Goal: Task Accomplishment & Management: Manage account settings

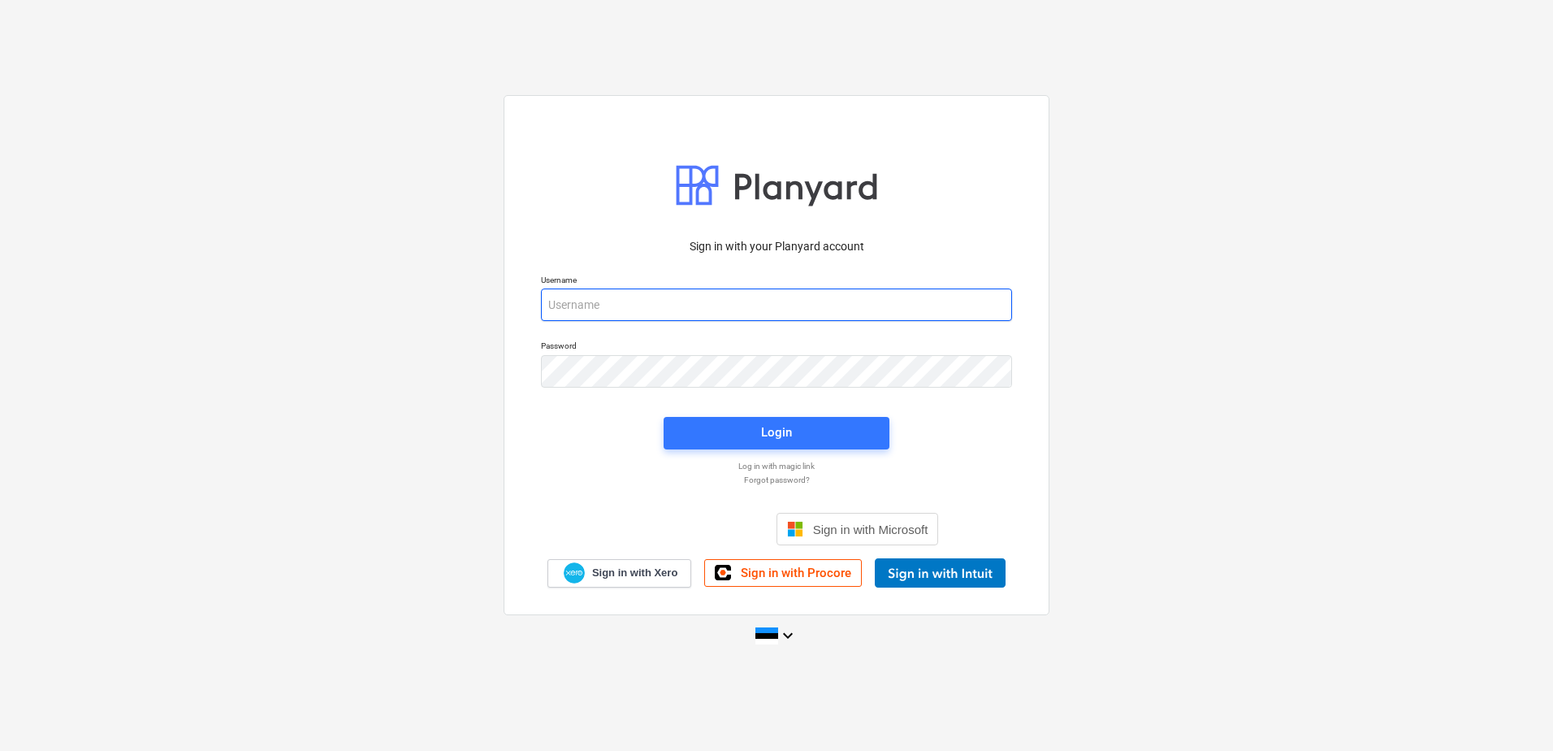
type input "[PERSON_NAME][EMAIL_ADDRESS][PERSON_NAME][DOMAIN_NAME]"
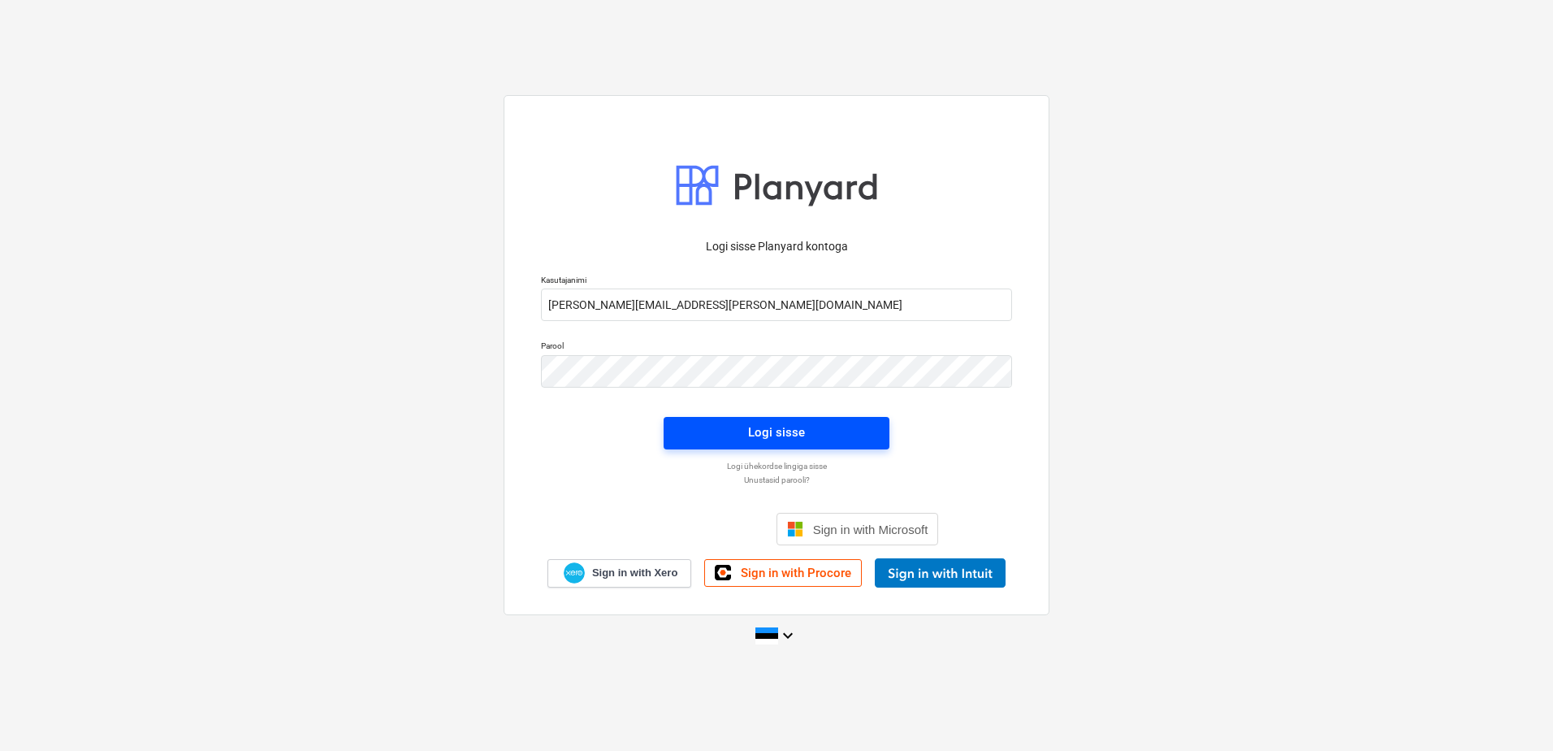
click at [790, 427] on div "Logi sisse" at bounding box center [776, 432] width 57 height 21
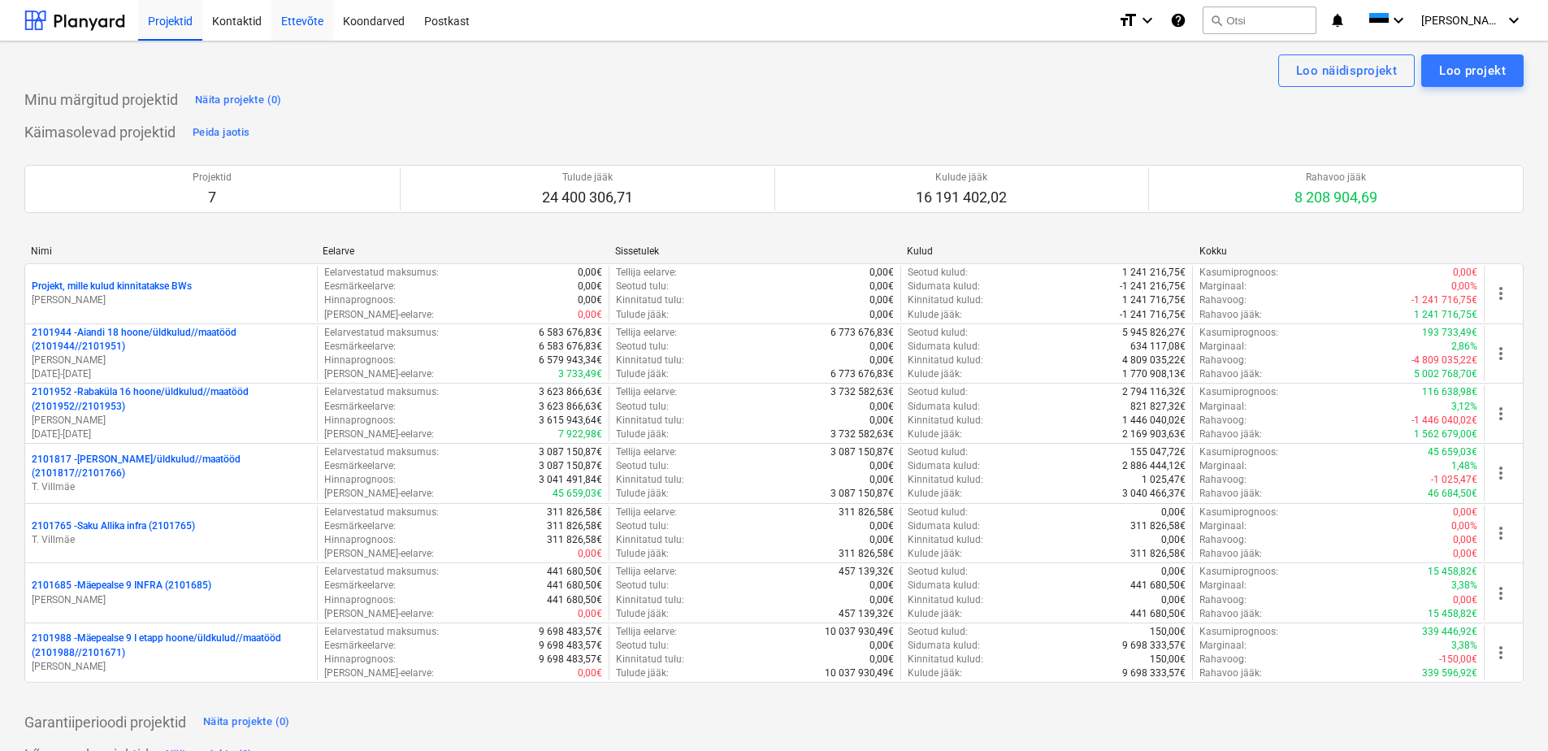
click at [318, 21] on div "Ettevõte" at bounding box center [302, 19] width 62 height 41
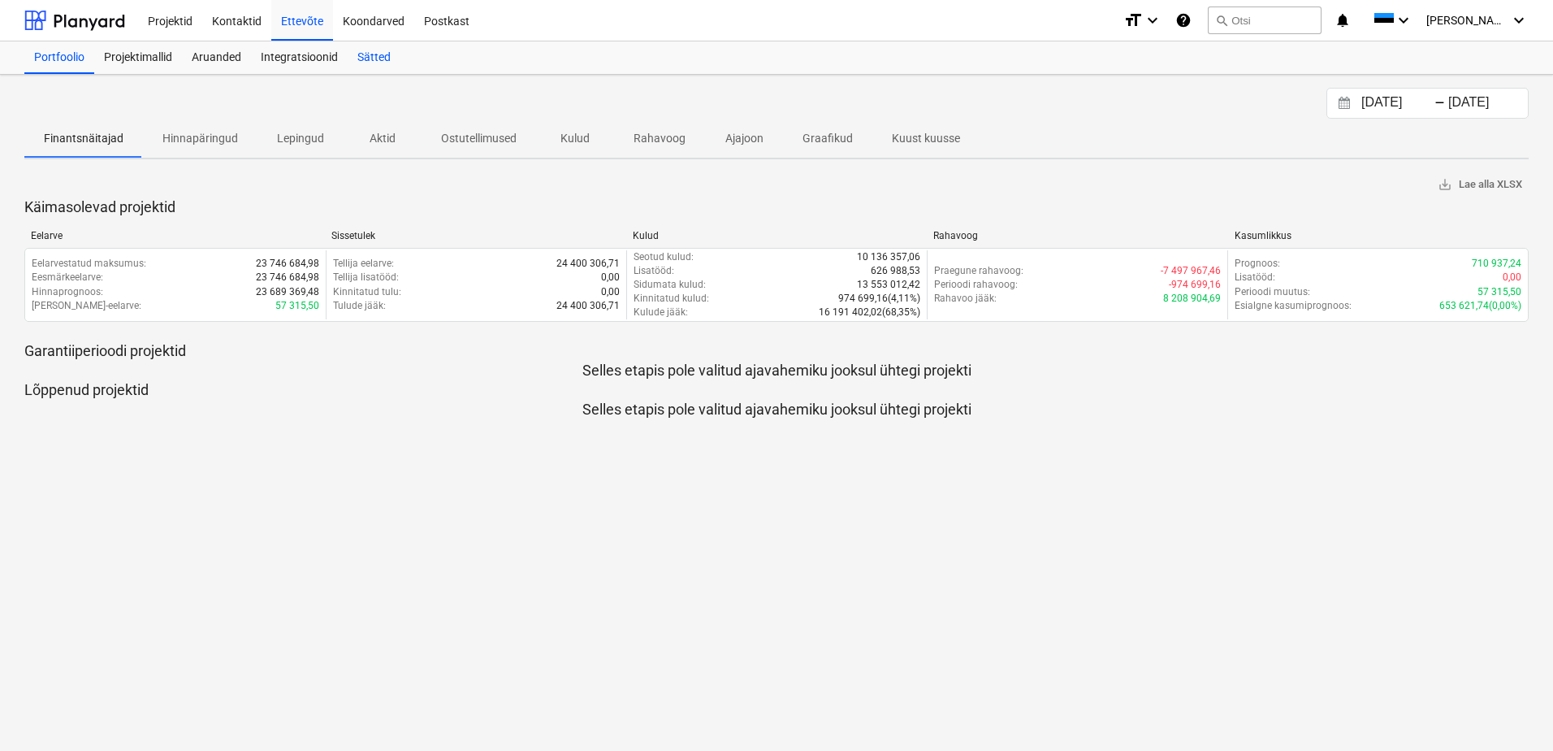
click at [385, 63] on div "Sätted" at bounding box center [374, 57] width 53 height 32
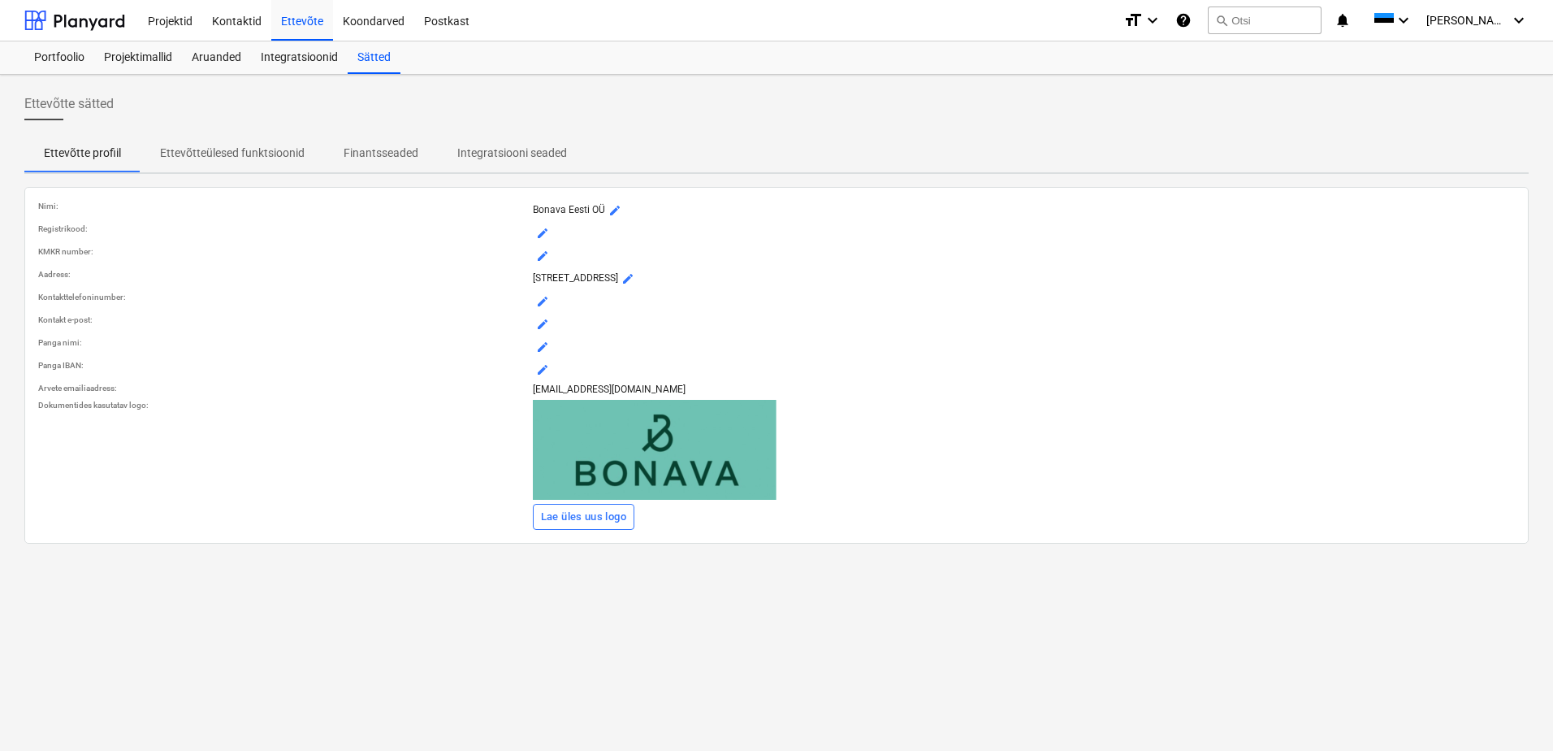
click at [375, 149] on p "Finantsseaded" at bounding box center [381, 153] width 75 height 17
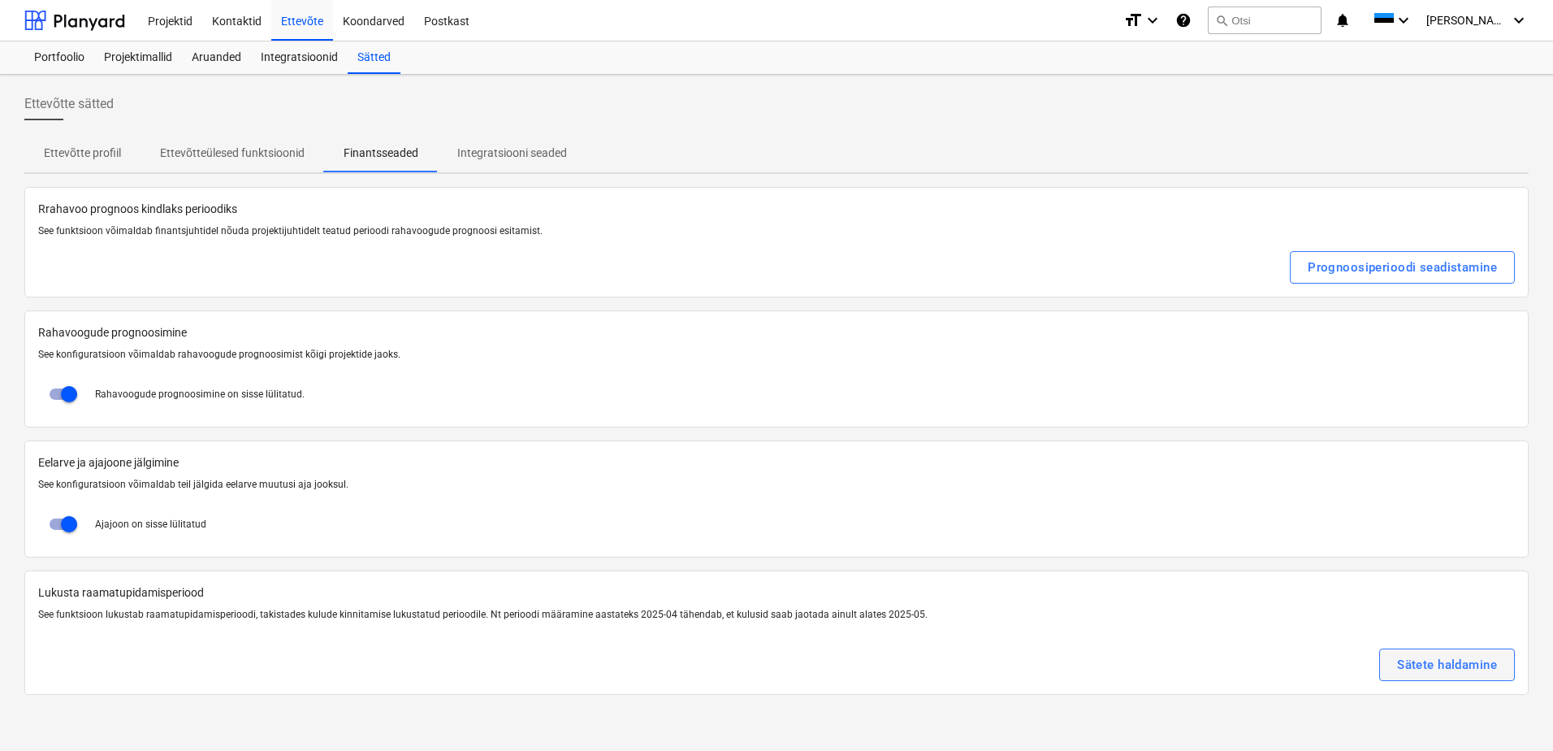
click at [1400, 667] on div "Sätete haldamine" at bounding box center [1447, 664] width 100 height 21
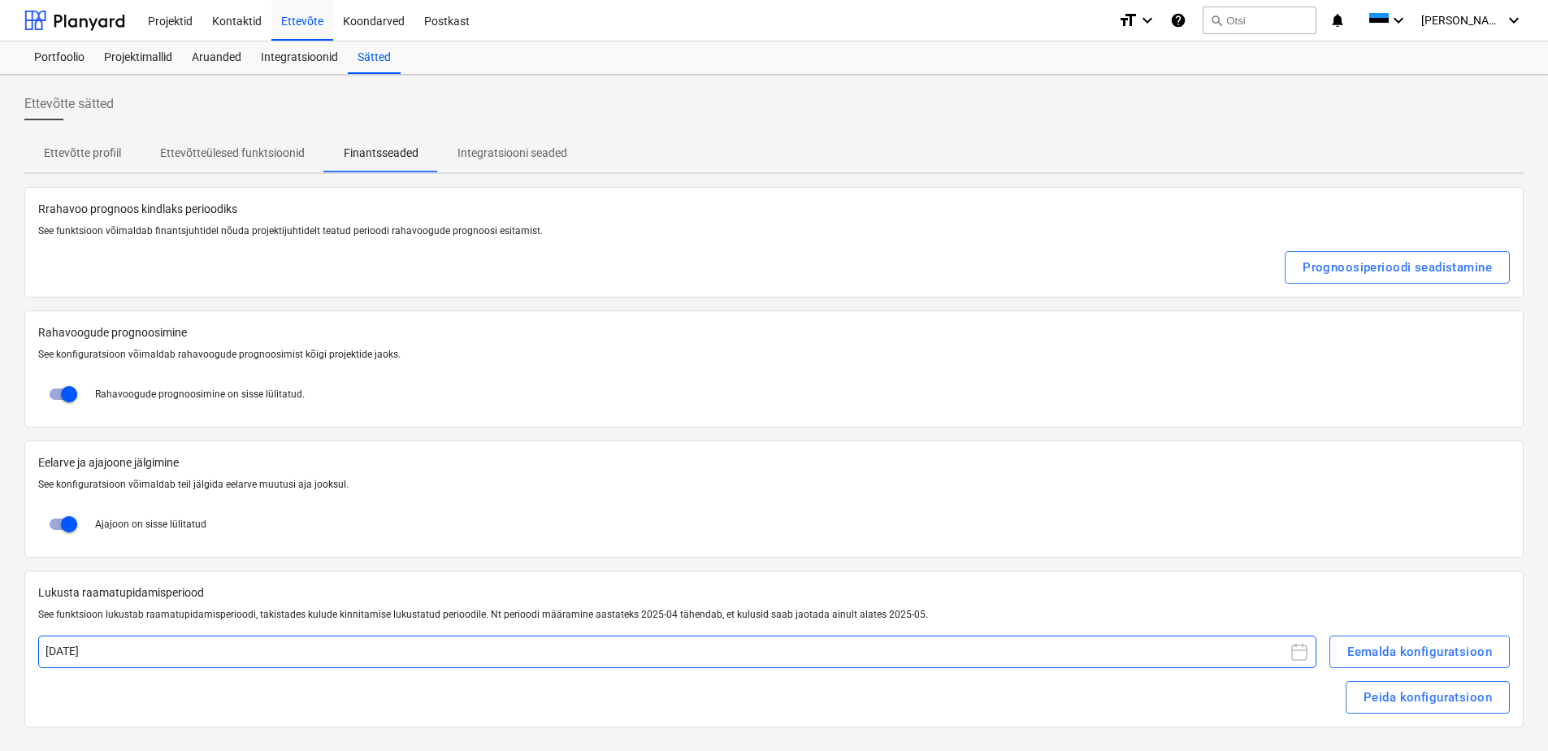
click at [239, 653] on button "[DATE]" at bounding box center [677, 651] width 1278 height 32
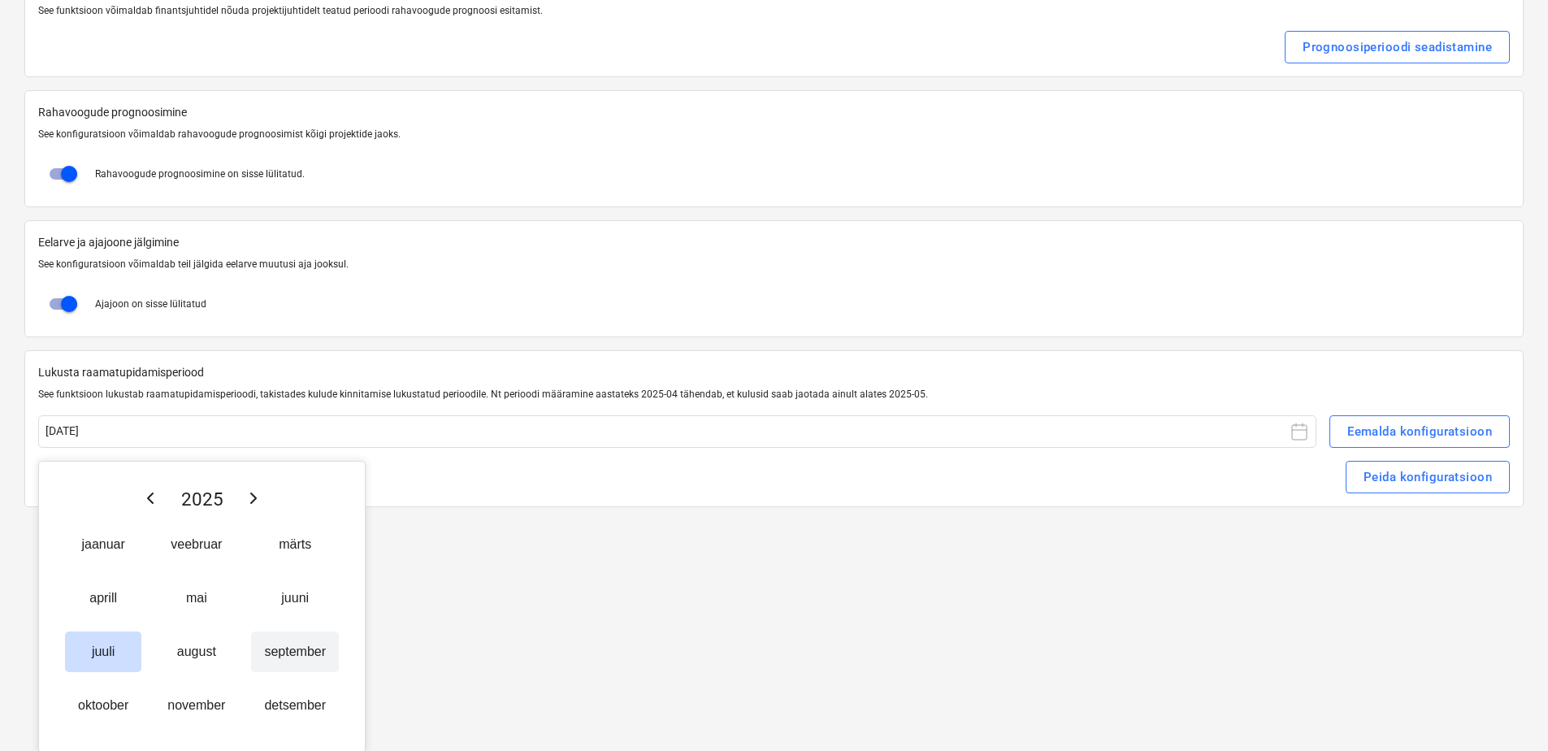
scroll to position [222, 0]
click at [181, 649] on button "august" at bounding box center [196, 650] width 84 height 41
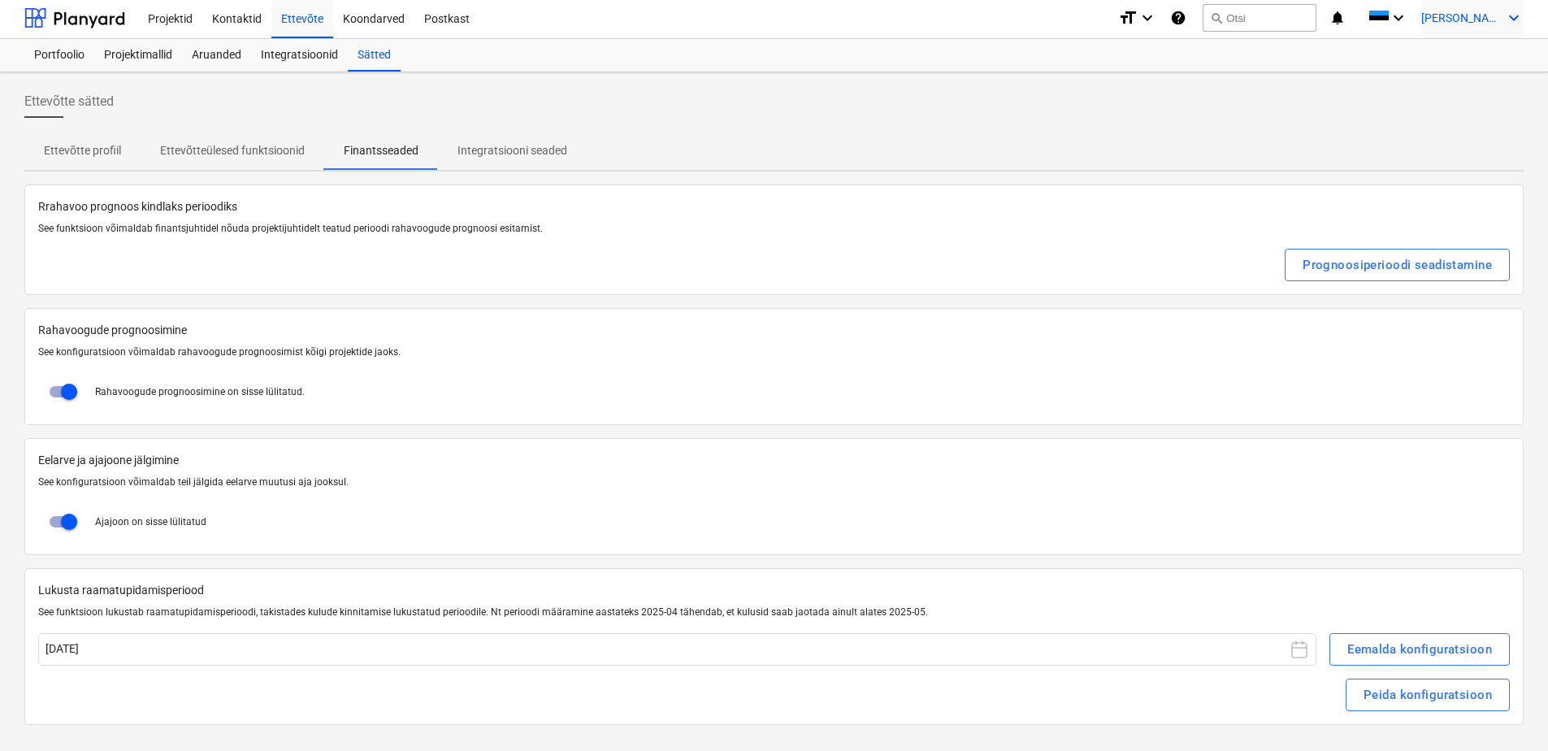
click at [1492, 28] on div "L. Saar keyboard_arrow_down" at bounding box center [1472, 18] width 102 height 41
click at [1477, 85] on div "Logi välja" at bounding box center [1474, 87] width 97 height 26
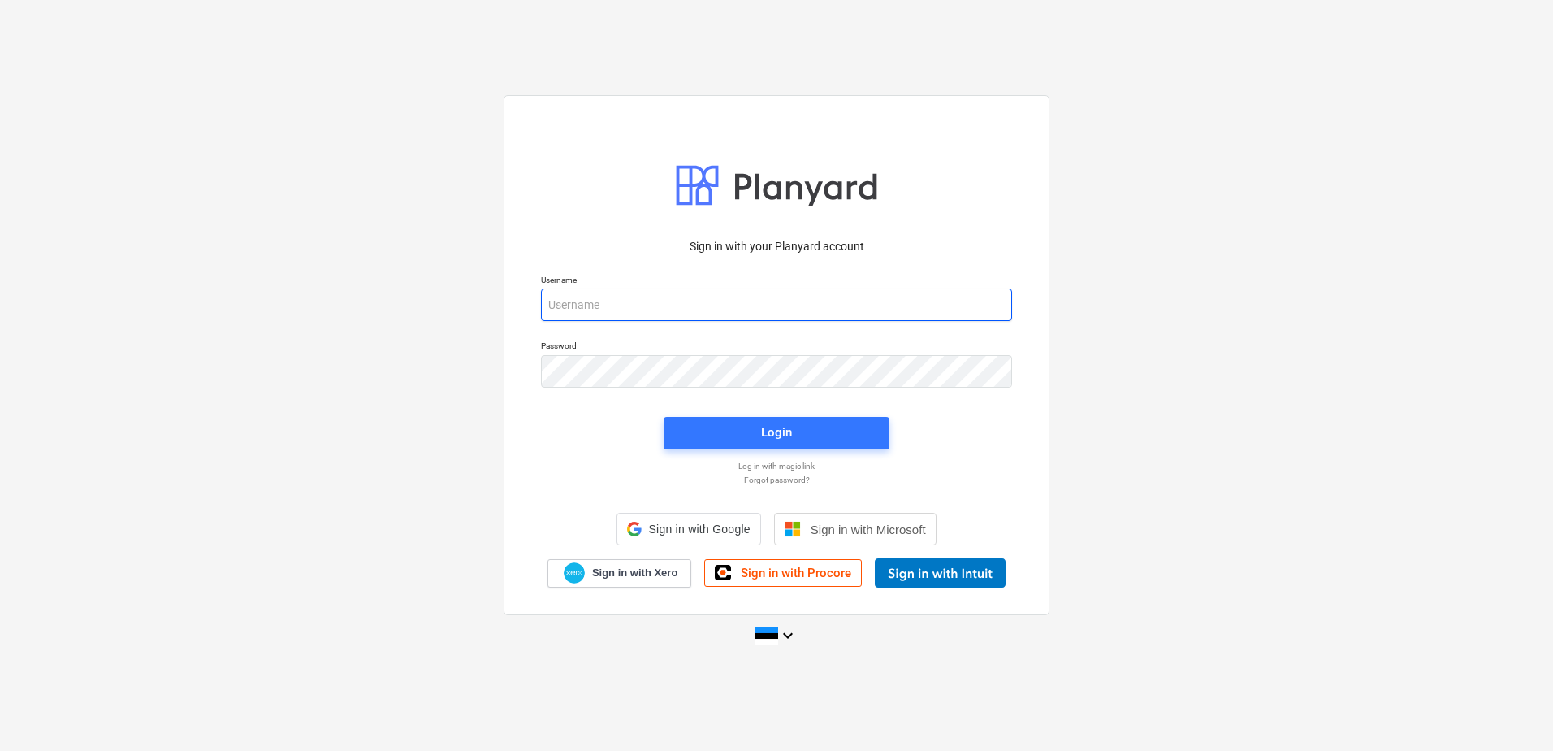
click at [590, 295] on input "email" at bounding box center [776, 304] width 471 height 32
type input "[PERSON_NAME][EMAIL_ADDRESS][PERSON_NAME][DOMAIN_NAME]"
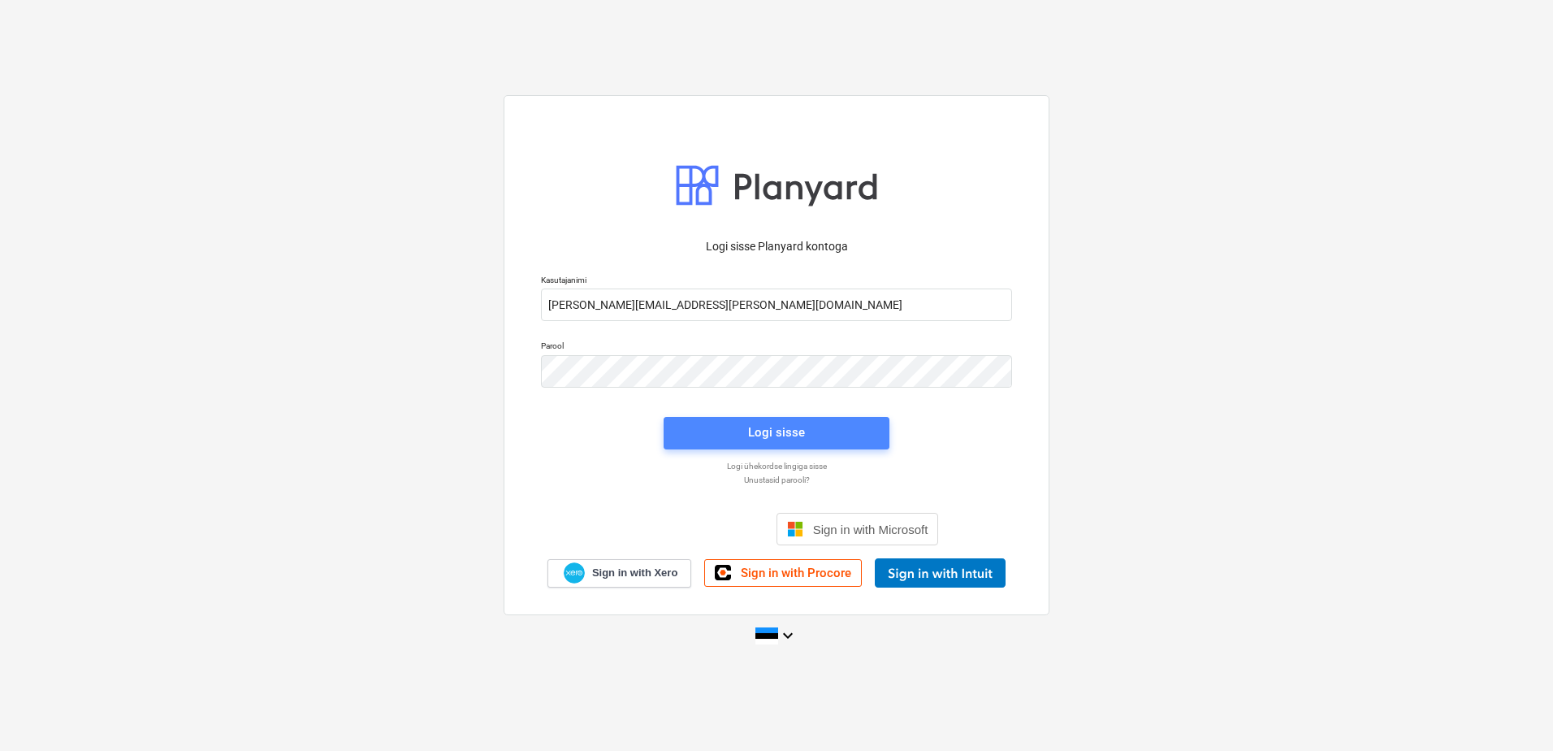
click at [695, 431] on span "Logi sisse" at bounding box center [776, 432] width 187 height 21
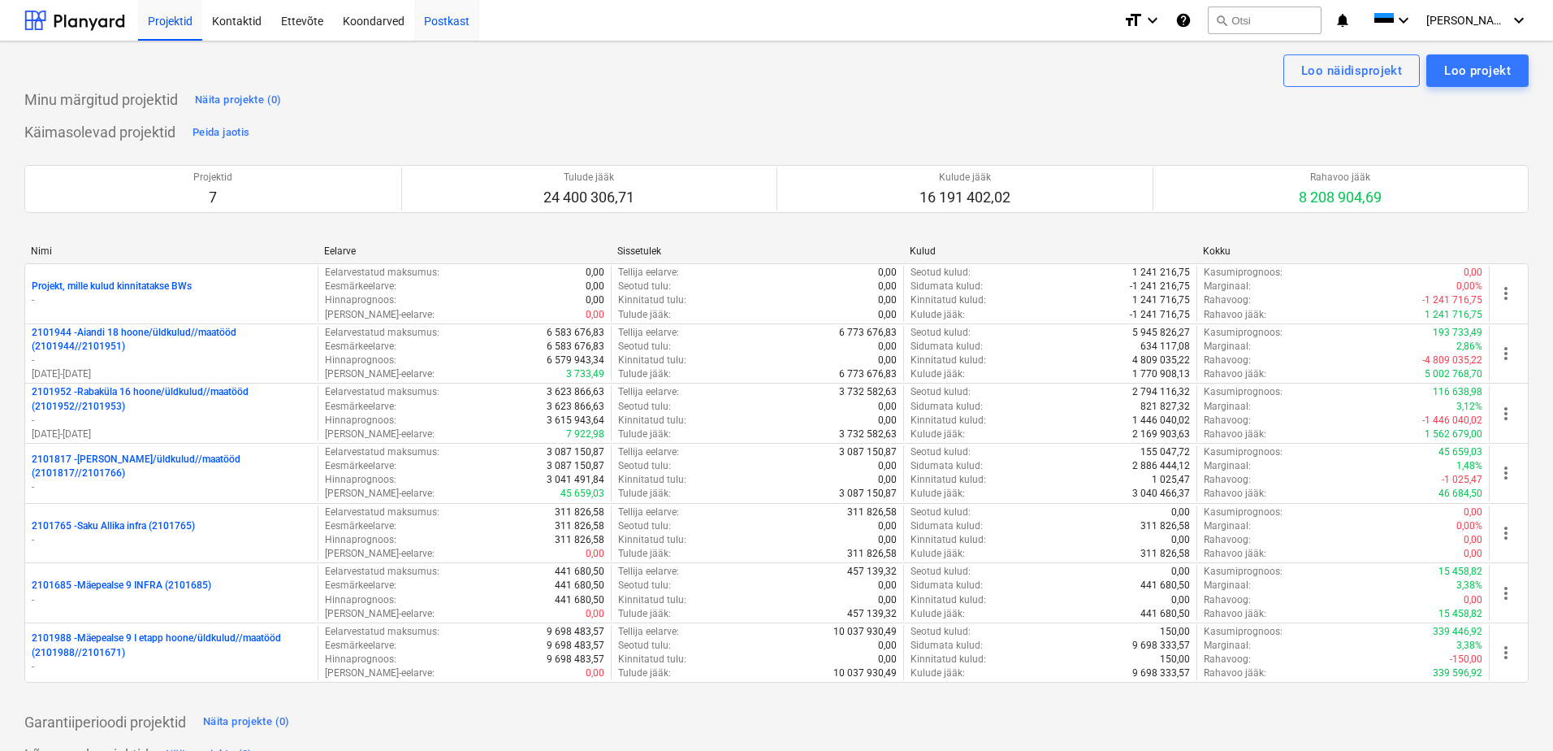
click at [425, 25] on div "Postkast" at bounding box center [446, 19] width 65 height 41
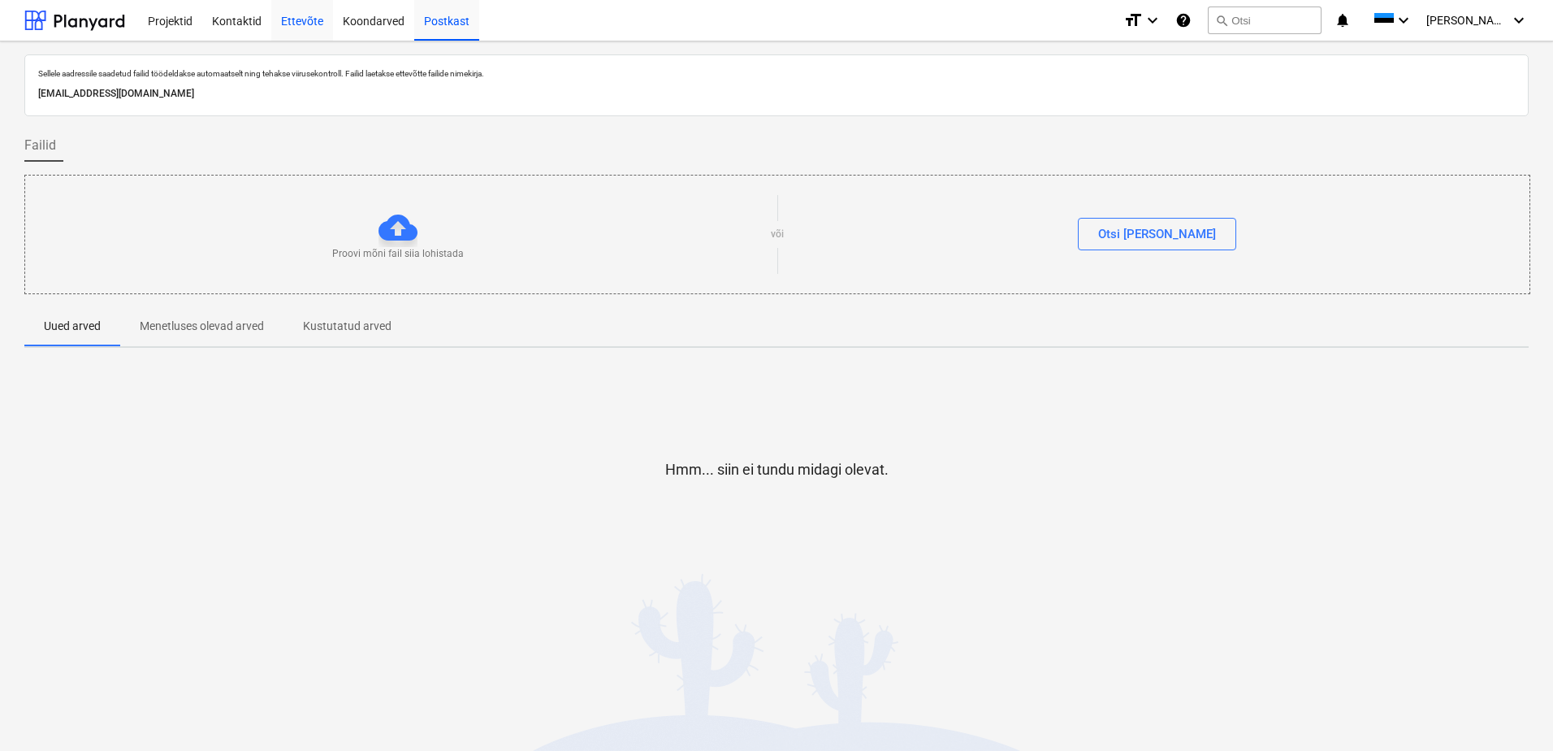
click at [297, 22] on div "Ettevõte" at bounding box center [302, 19] width 62 height 41
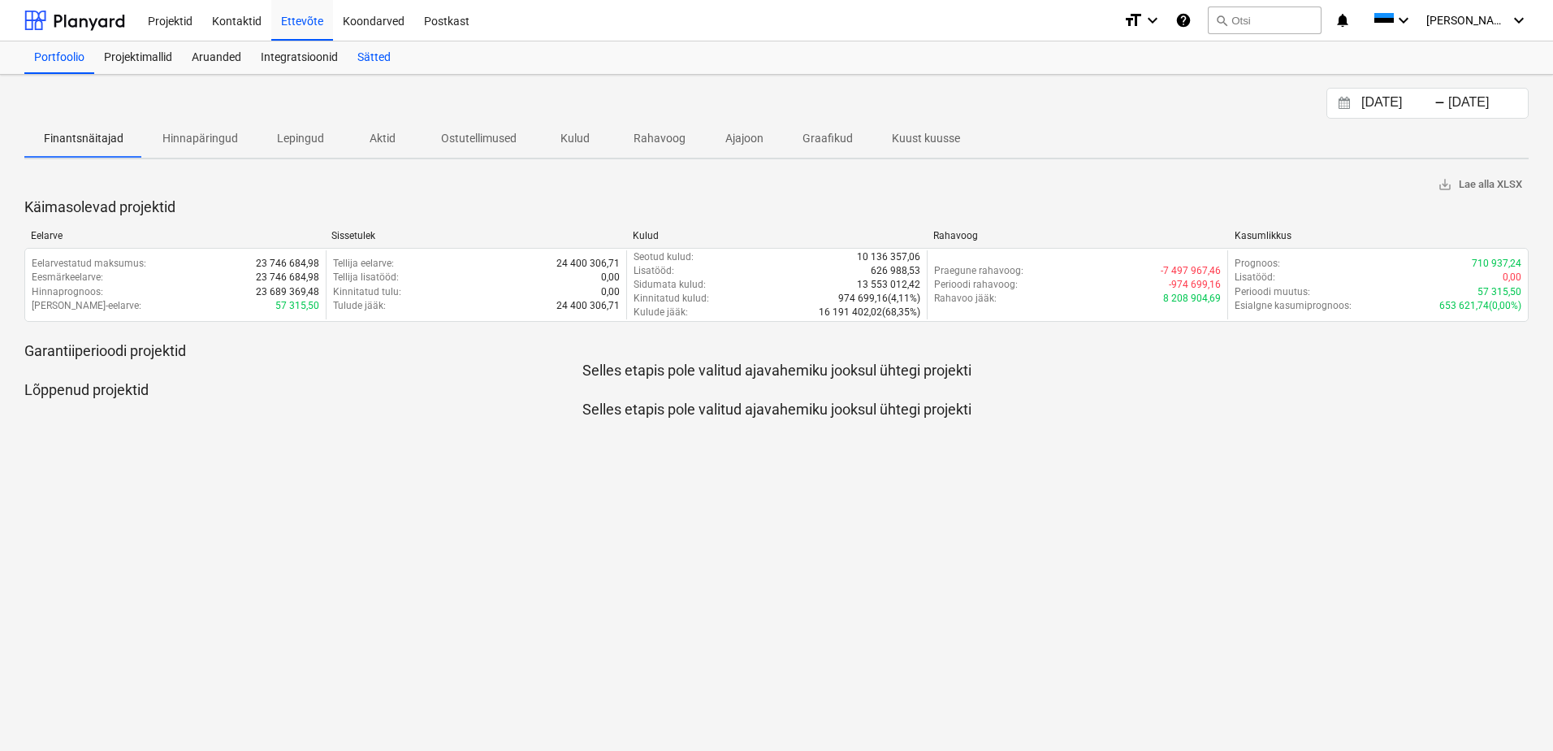
click at [374, 63] on div "Sätted" at bounding box center [374, 57] width 53 height 32
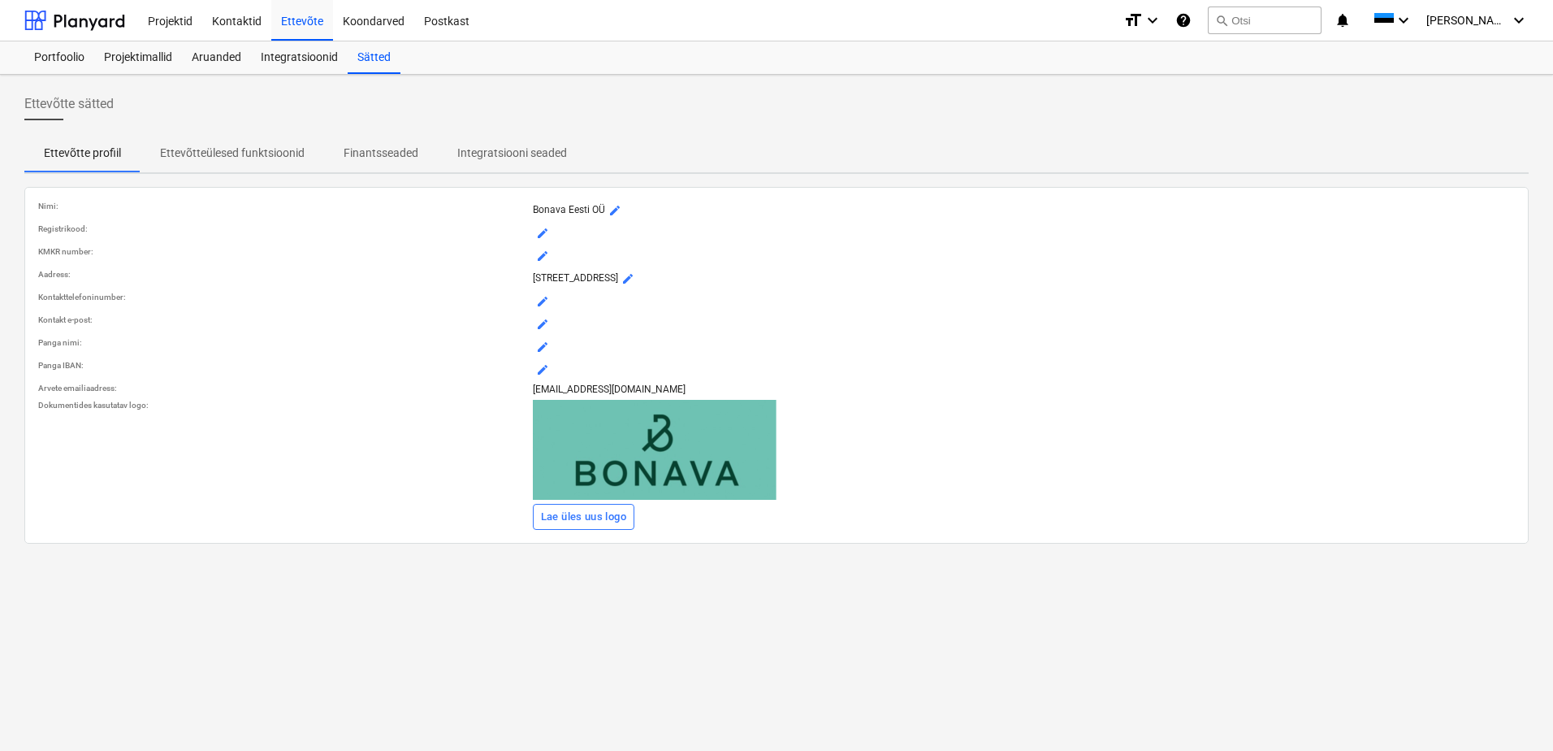
click at [377, 157] on p "Finantsseaded" at bounding box center [381, 153] width 75 height 17
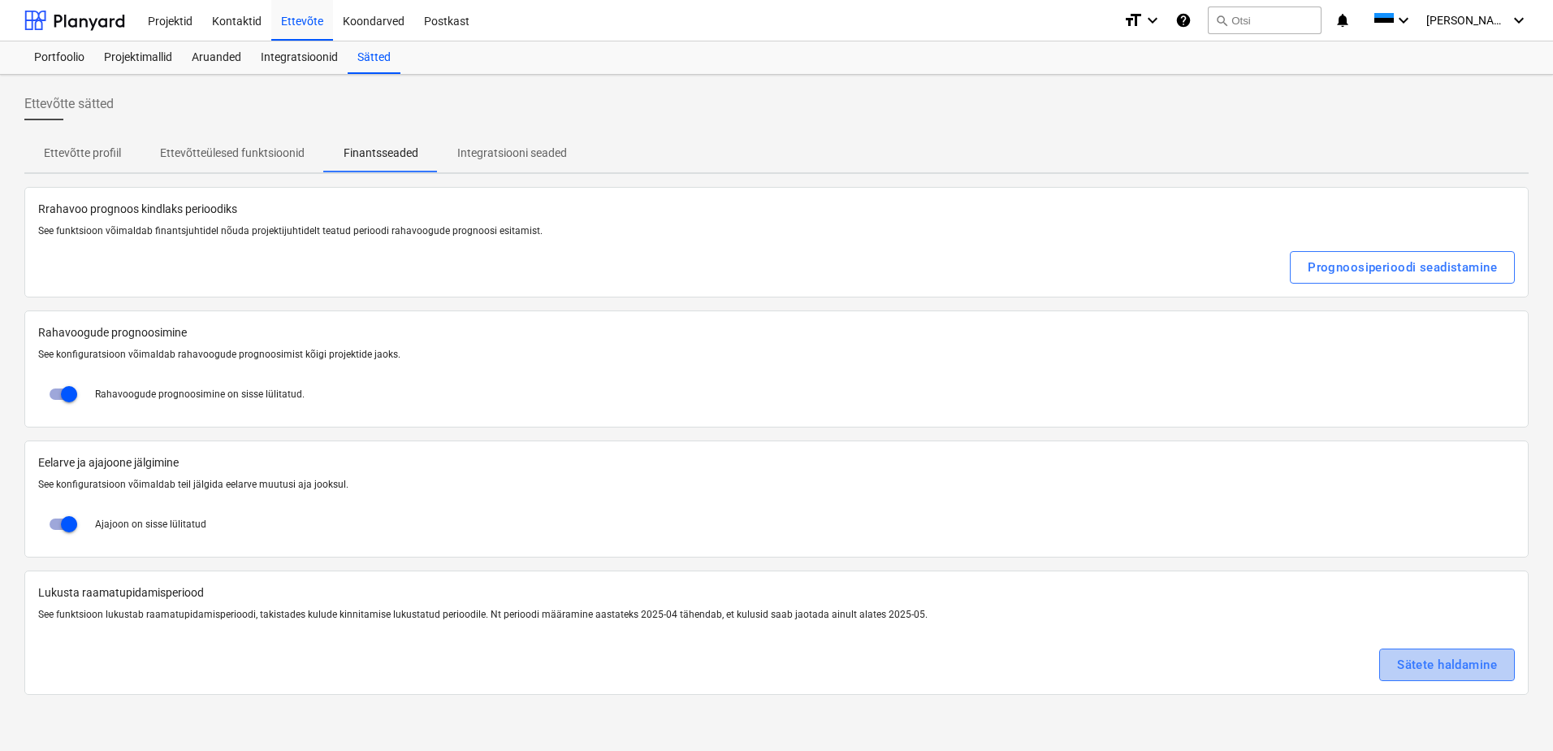
click at [1461, 666] on div "Sätete haldamine" at bounding box center [1447, 664] width 100 height 21
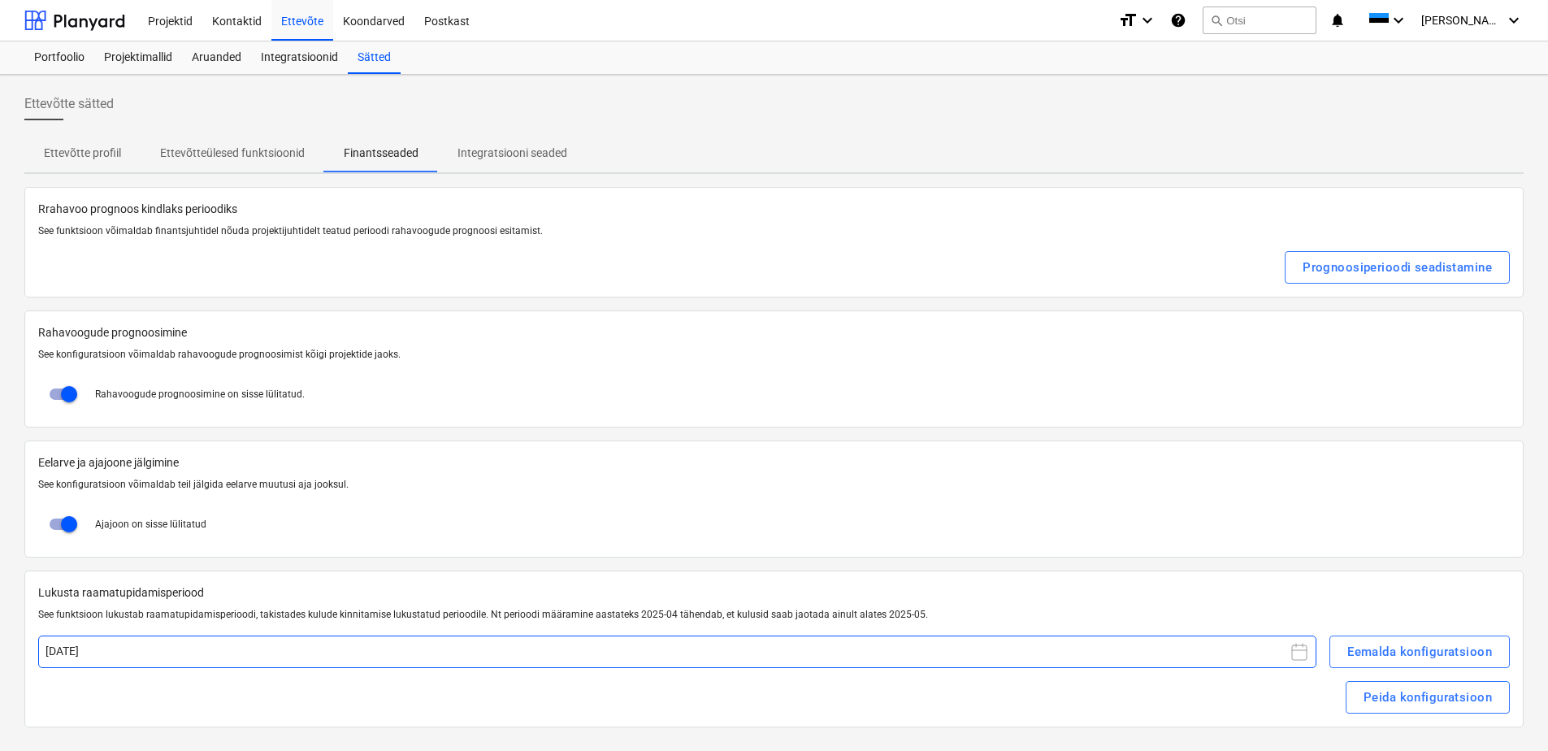
click at [118, 656] on button "[DATE]" at bounding box center [677, 651] width 1278 height 32
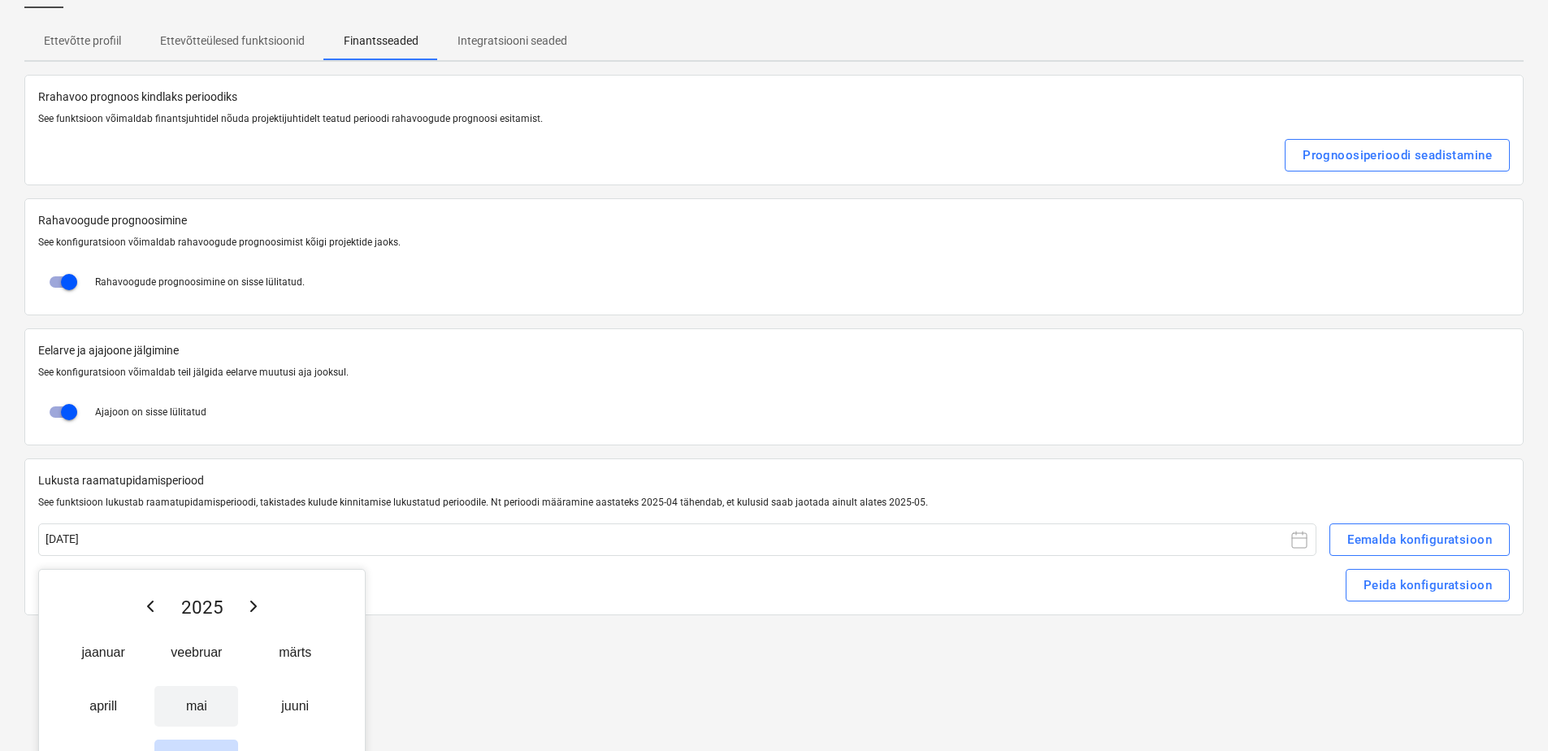
scroll to position [222, 0]
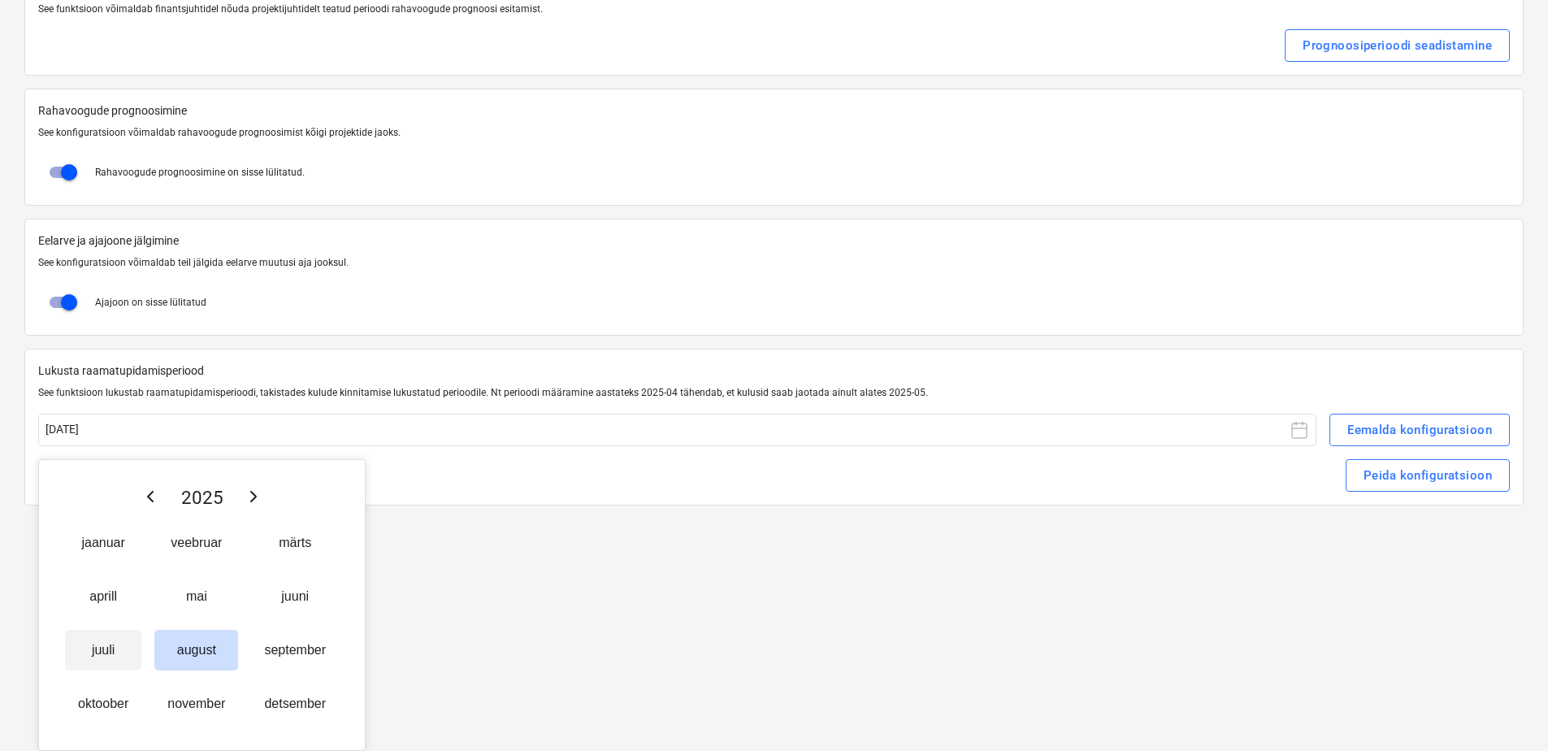
click at [108, 645] on button "juuli" at bounding box center [103, 650] width 76 height 41
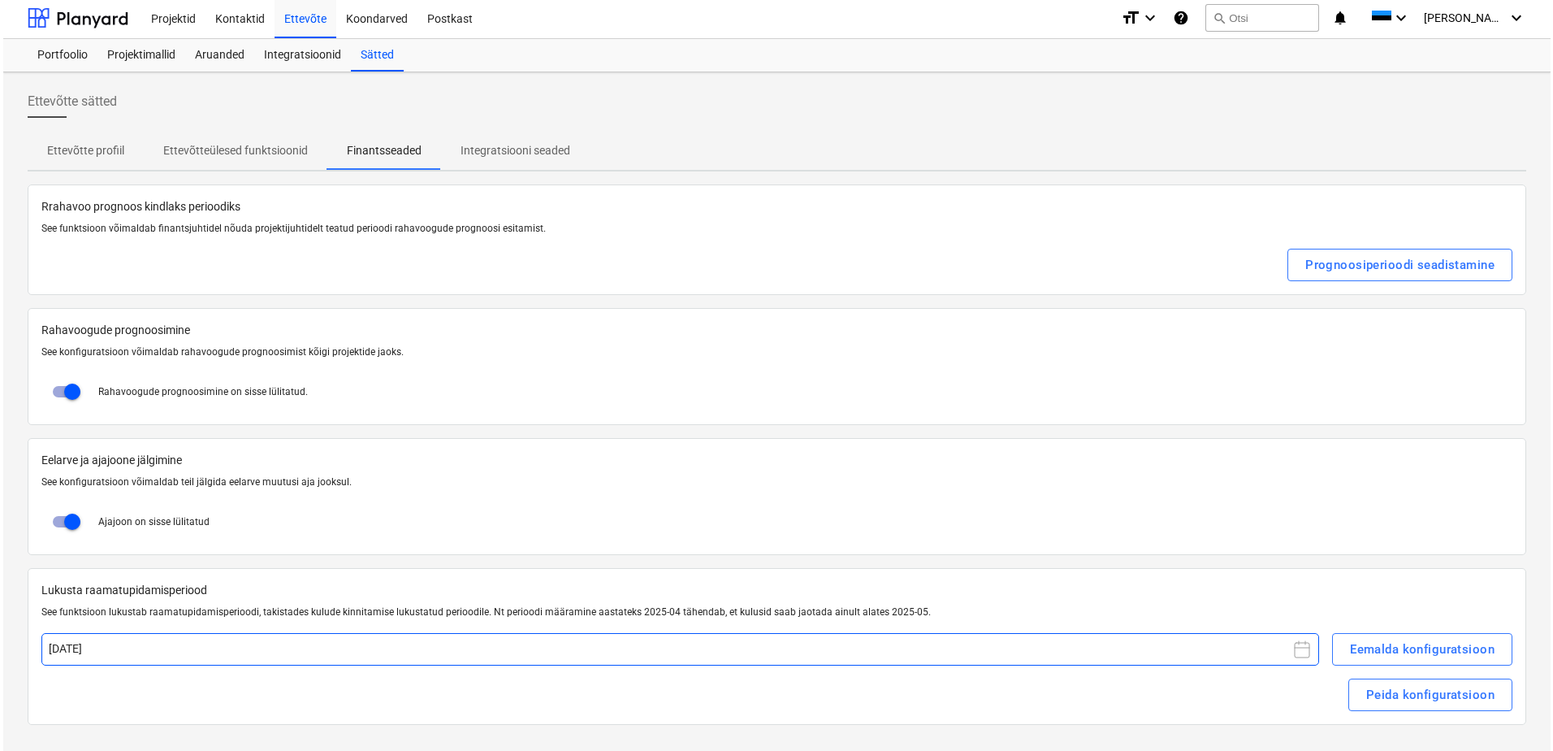
scroll to position [2, 0]
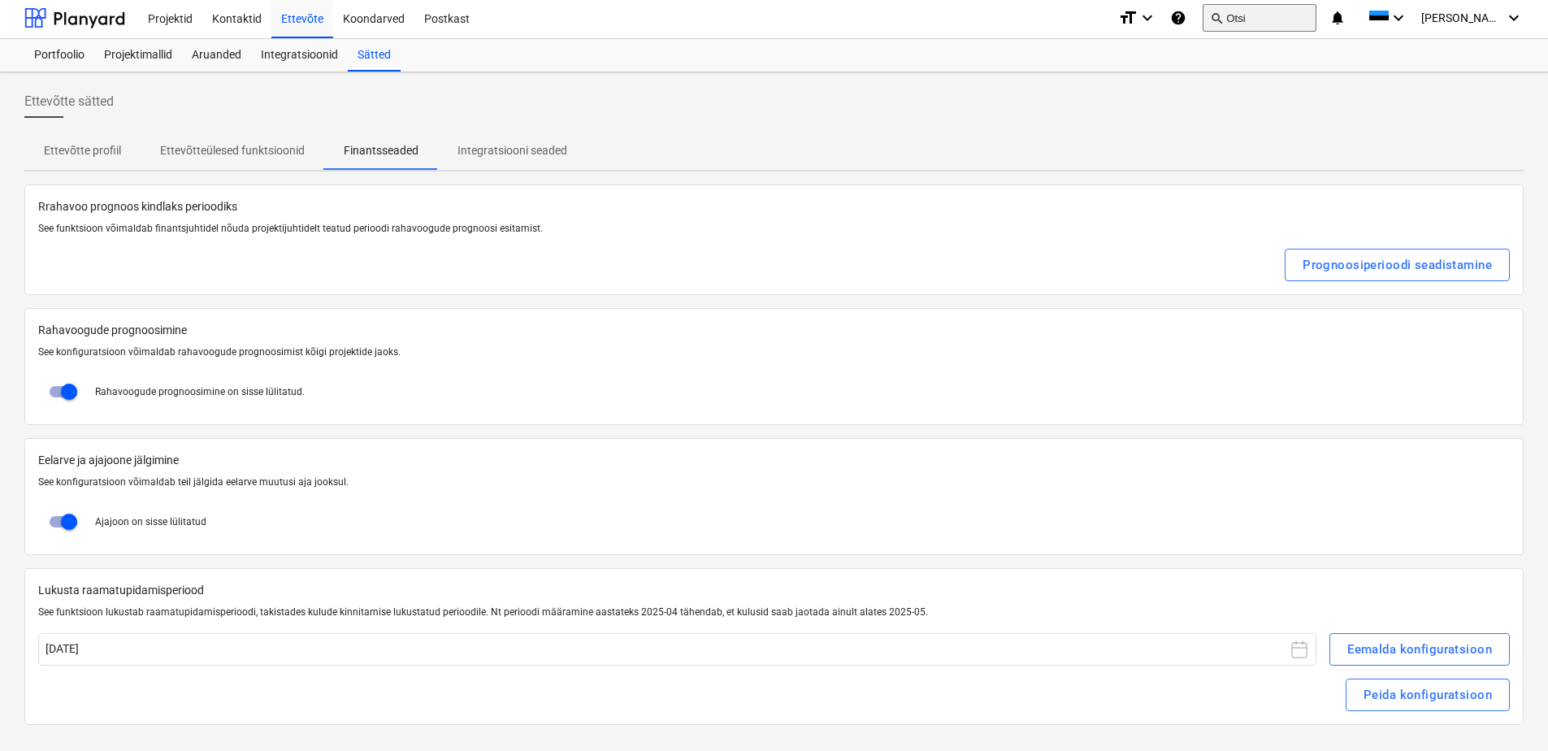
click at [1312, 11] on button "search Otsi" at bounding box center [1259, 18] width 114 height 28
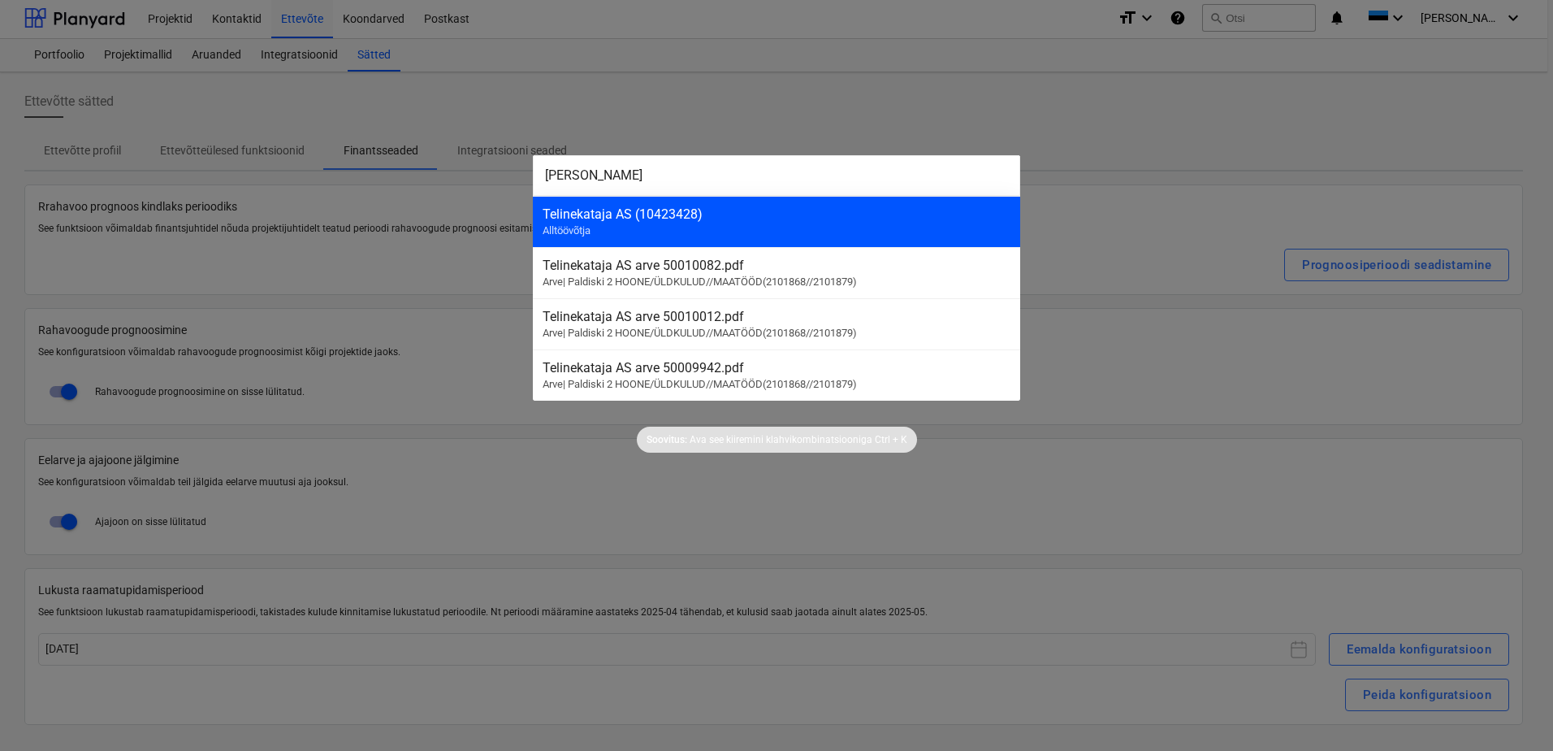
type input "[PERSON_NAME]"
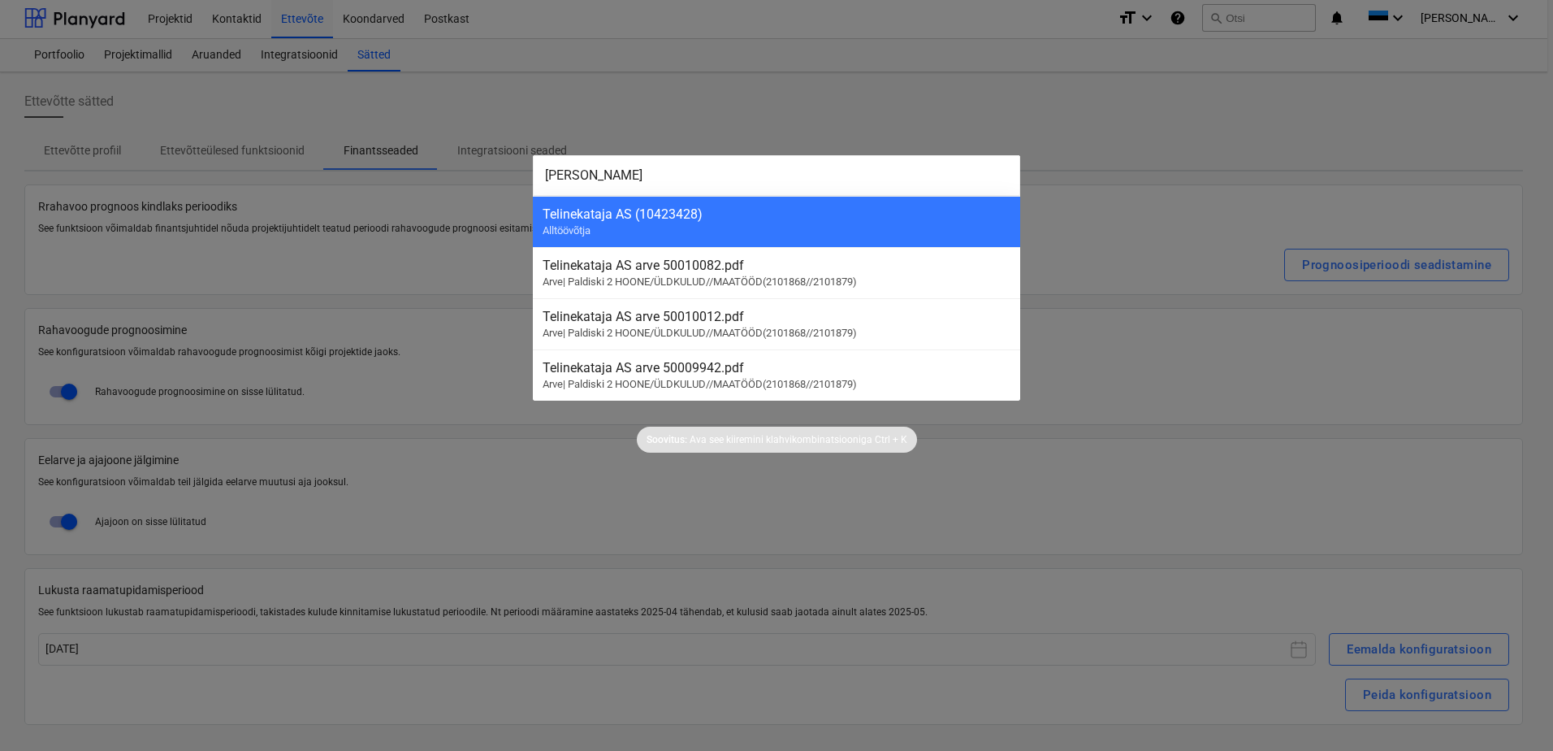
click at [710, 230] on div "Telinekataja AS (10423428) Alltöövõtja" at bounding box center [776, 221] width 487 height 51
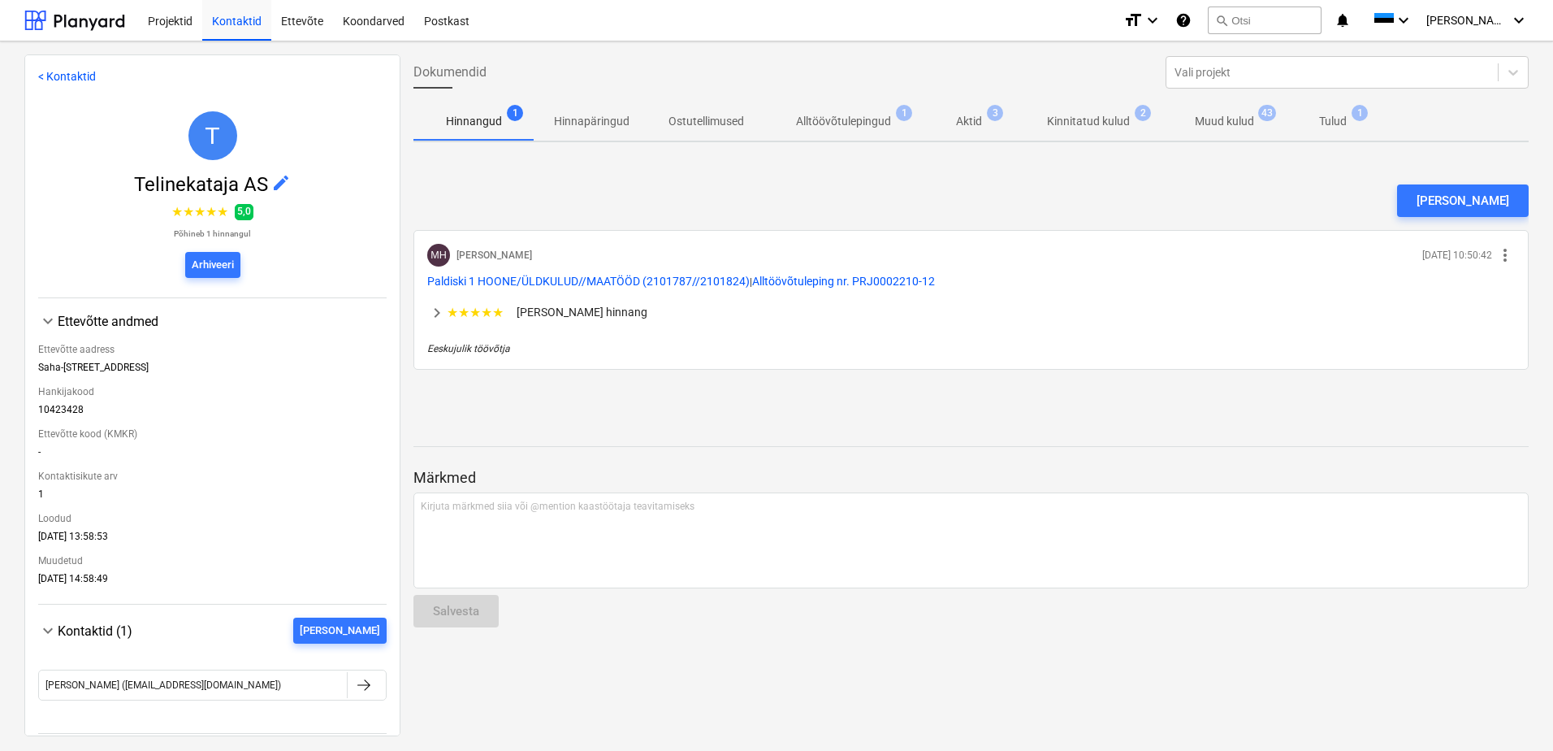
click at [1232, 124] on p "Muud kulud" at bounding box center [1224, 121] width 59 height 17
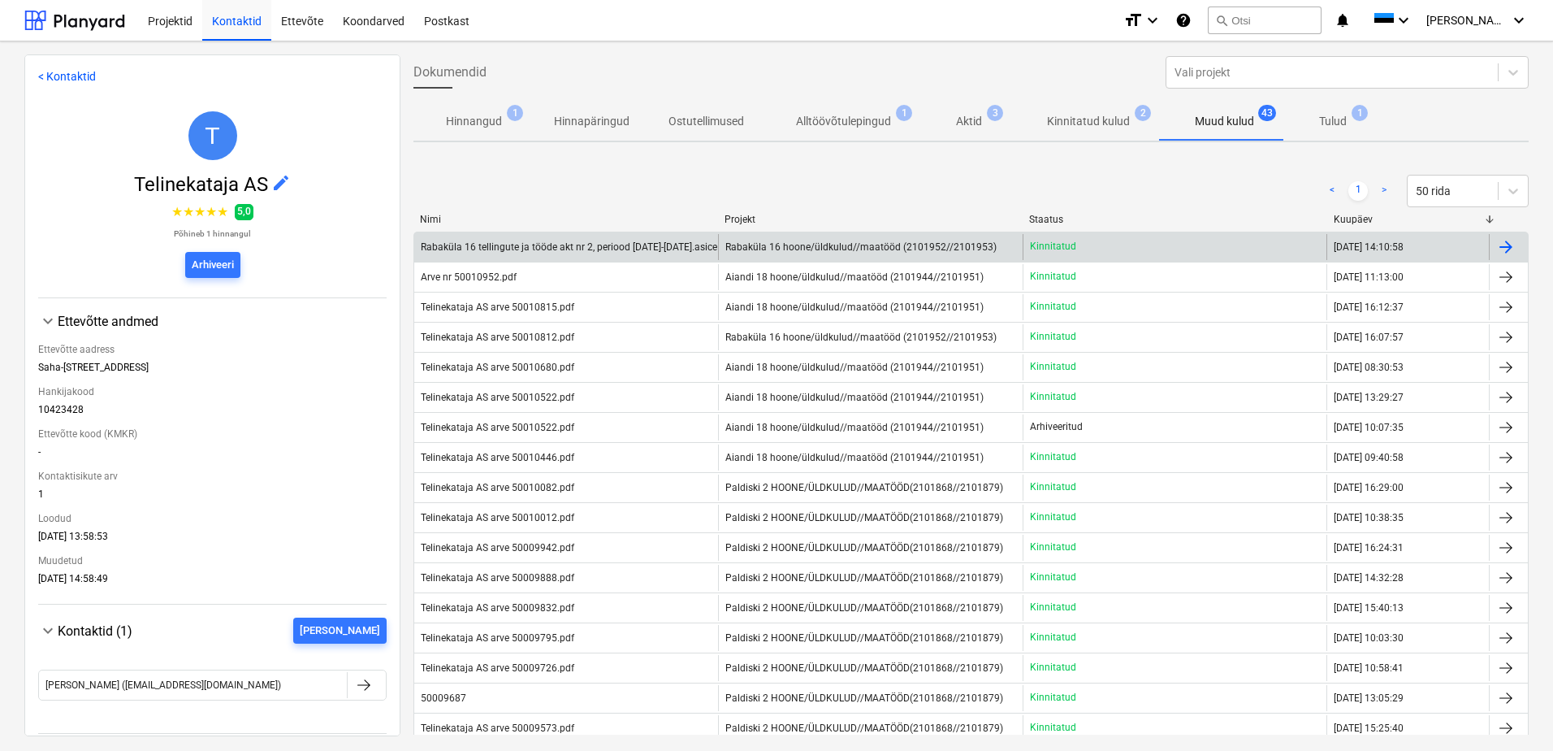
click at [1147, 238] on div "Kinnitatud" at bounding box center [1175, 247] width 304 height 26
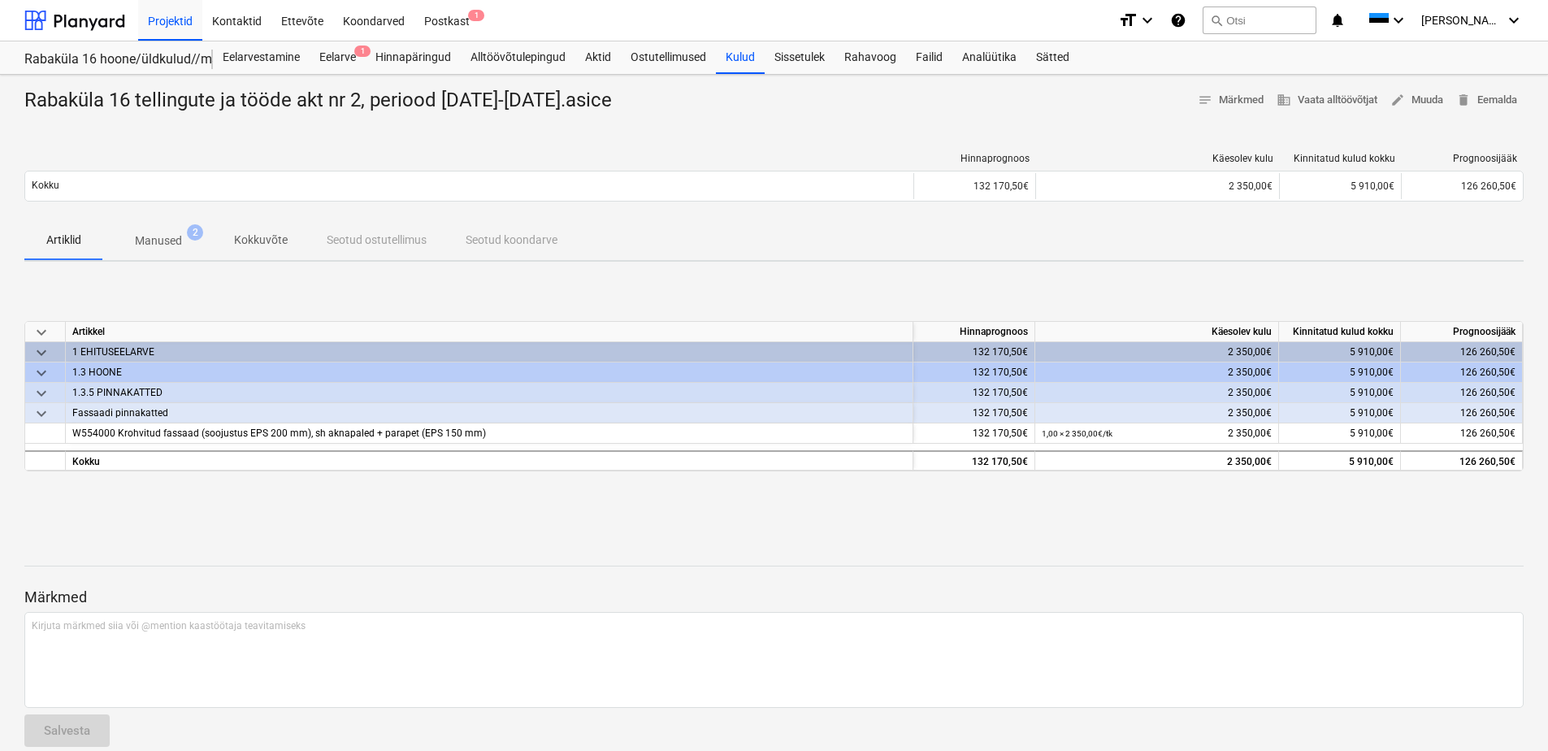
click at [159, 232] on p "Manused" at bounding box center [158, 240] width 47 height 17
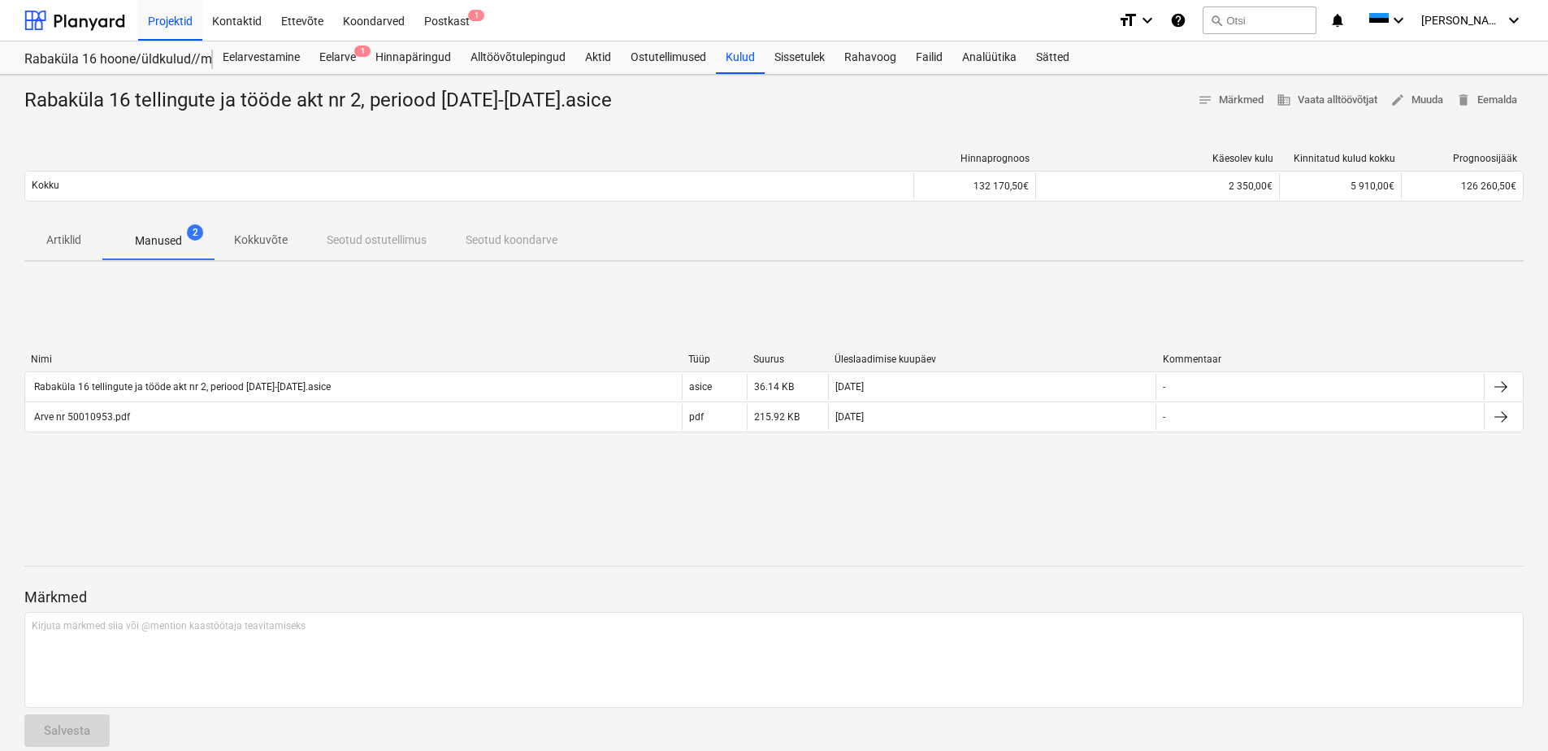
click at [63, 242] on p "Artiklid" at bounding box center [63, 240] width 39 height 17
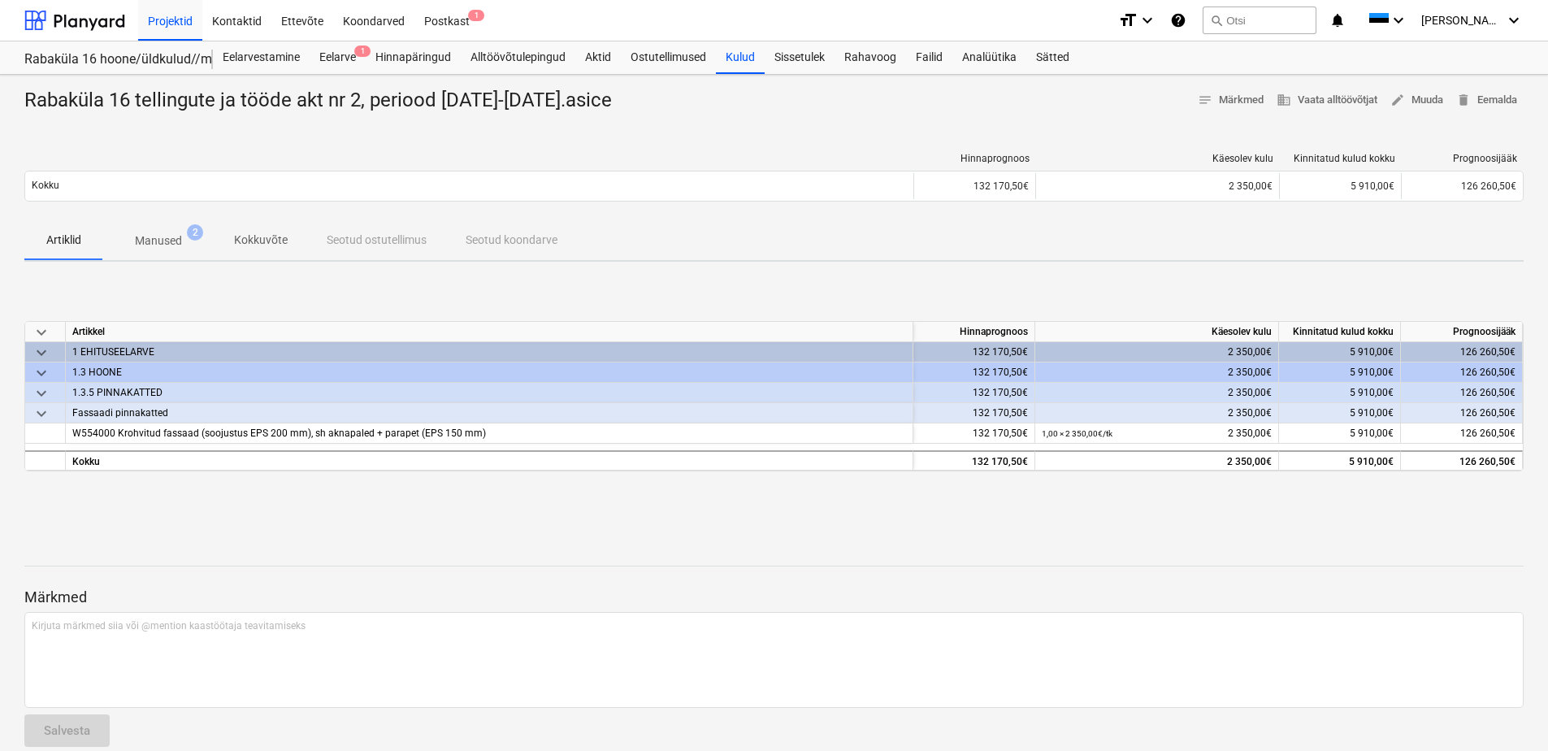
click at [162, 235] on p "Manused" at bounding box center [158, 240] width 47 height 17
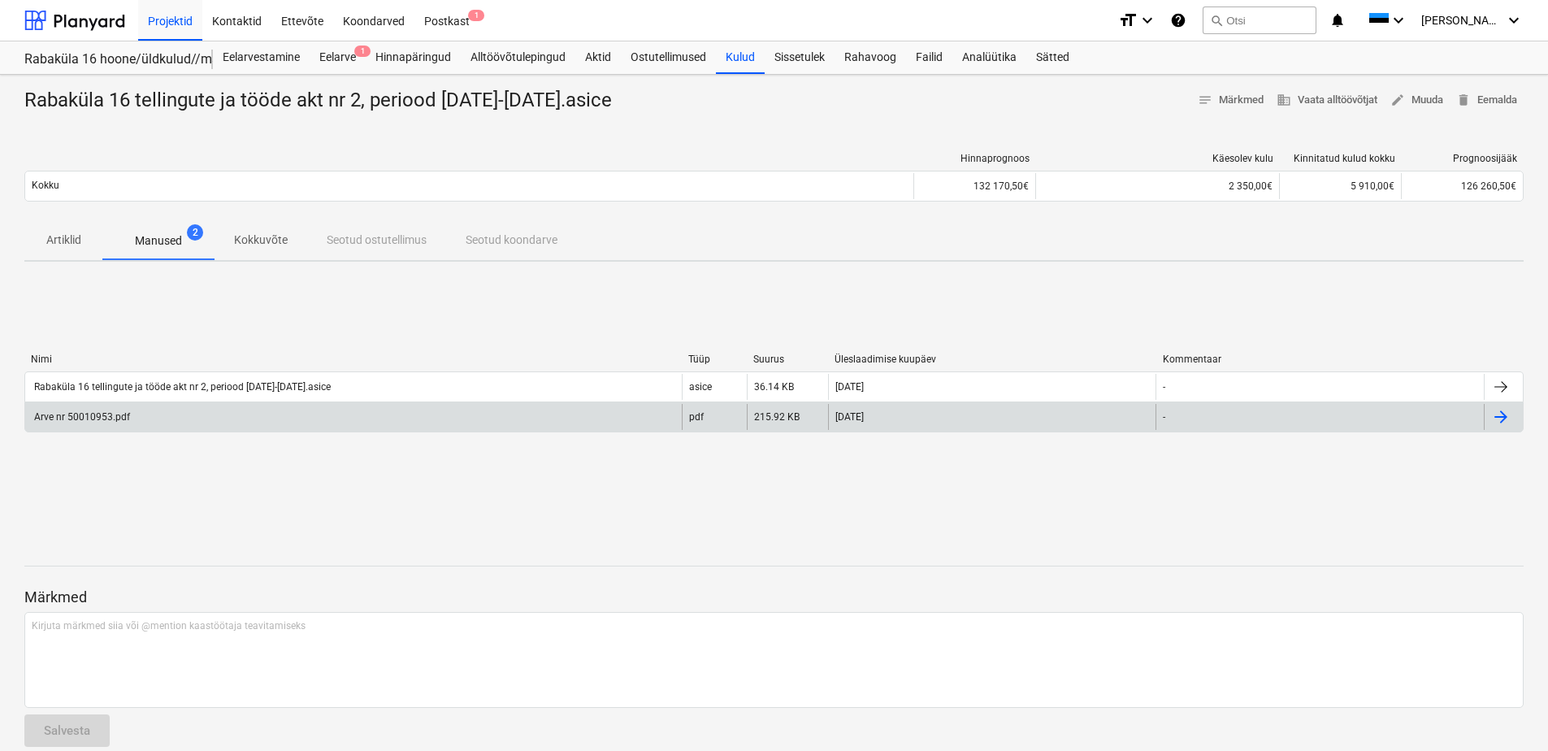
click at [485, 421] on div "Arve nr 50010953.pdf" at bounding box center [353, 417] width 656 height 26
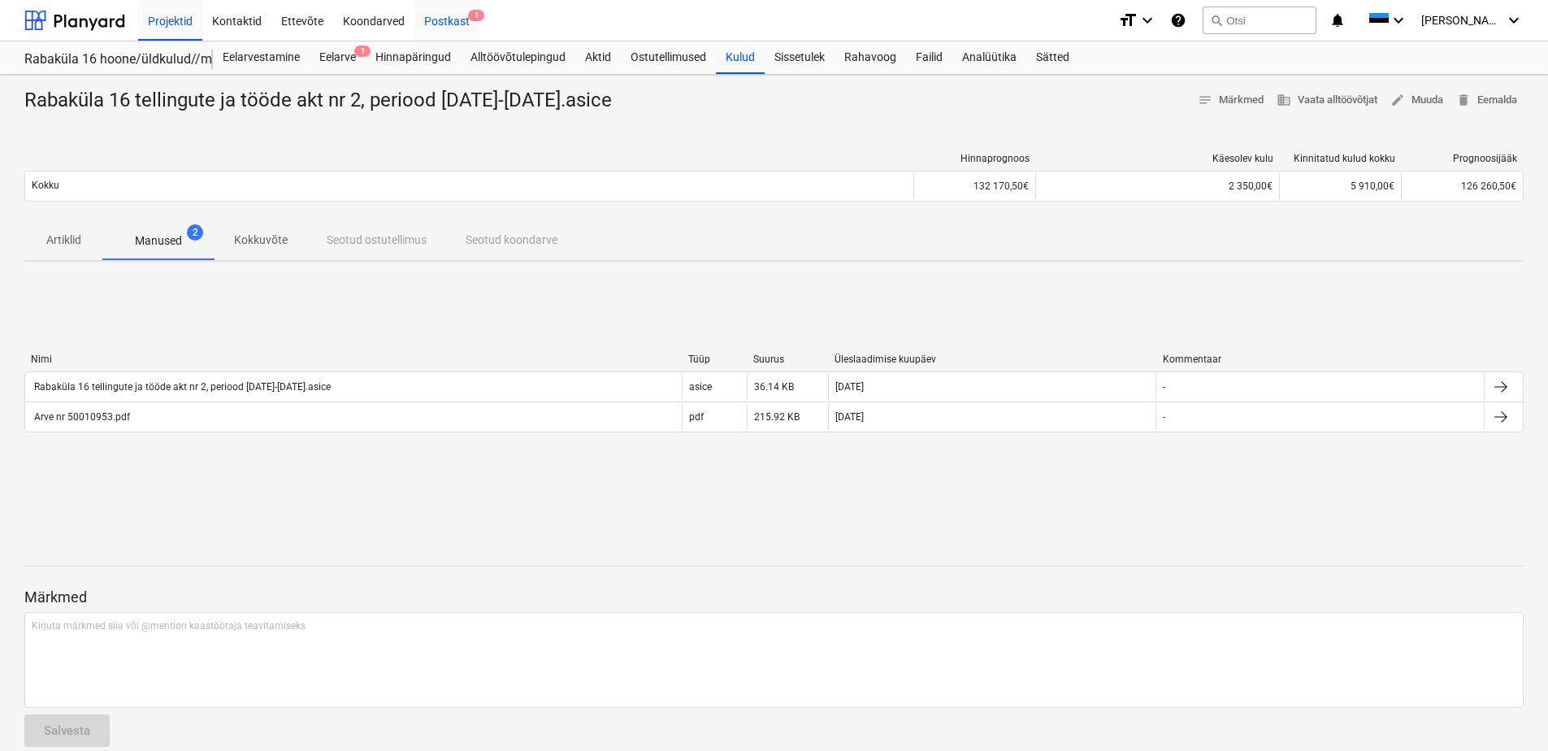
click at [449, 29] on div "Postkast 1" at bounding box center [446, 19] width 65 height 41
